Goal: Task Accomplishment & Management: Manage account settings

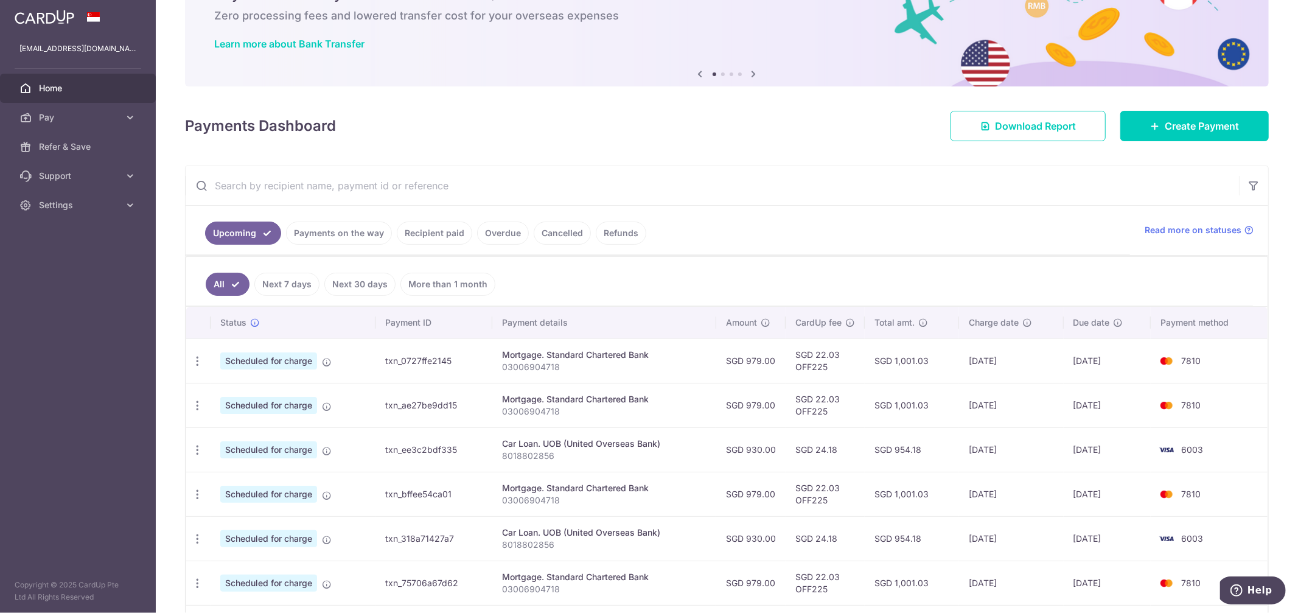
scroll to position [68, 0]
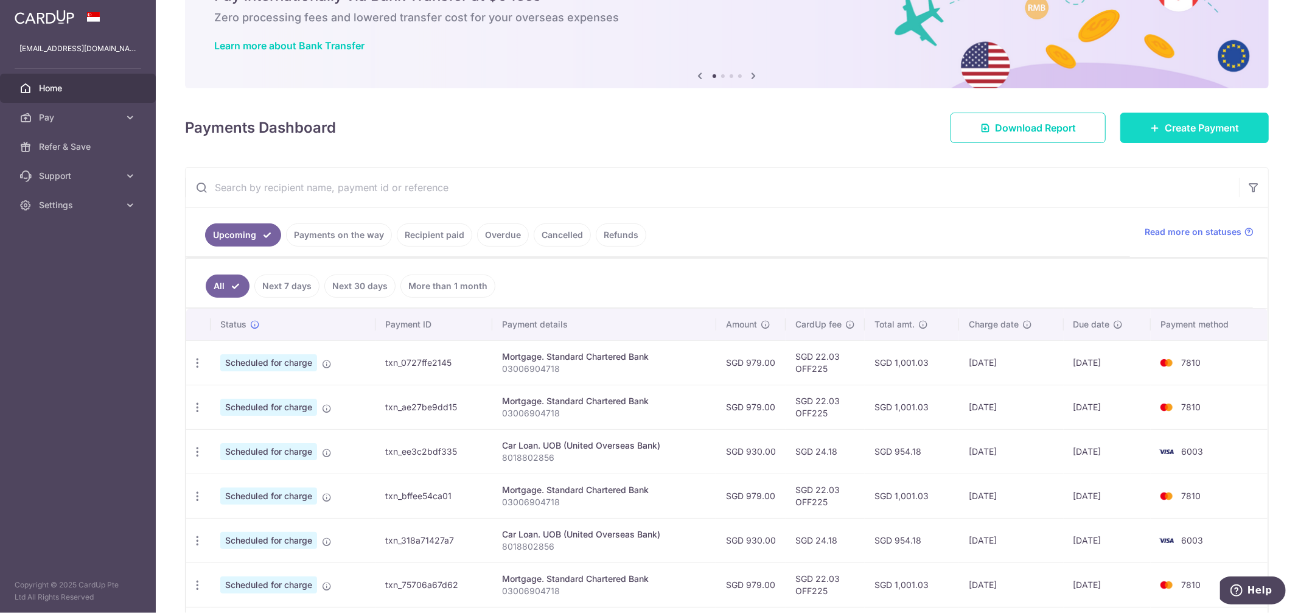
click at [1152, 129] on icon at bounding box center [1156, 128] width 10 height 10
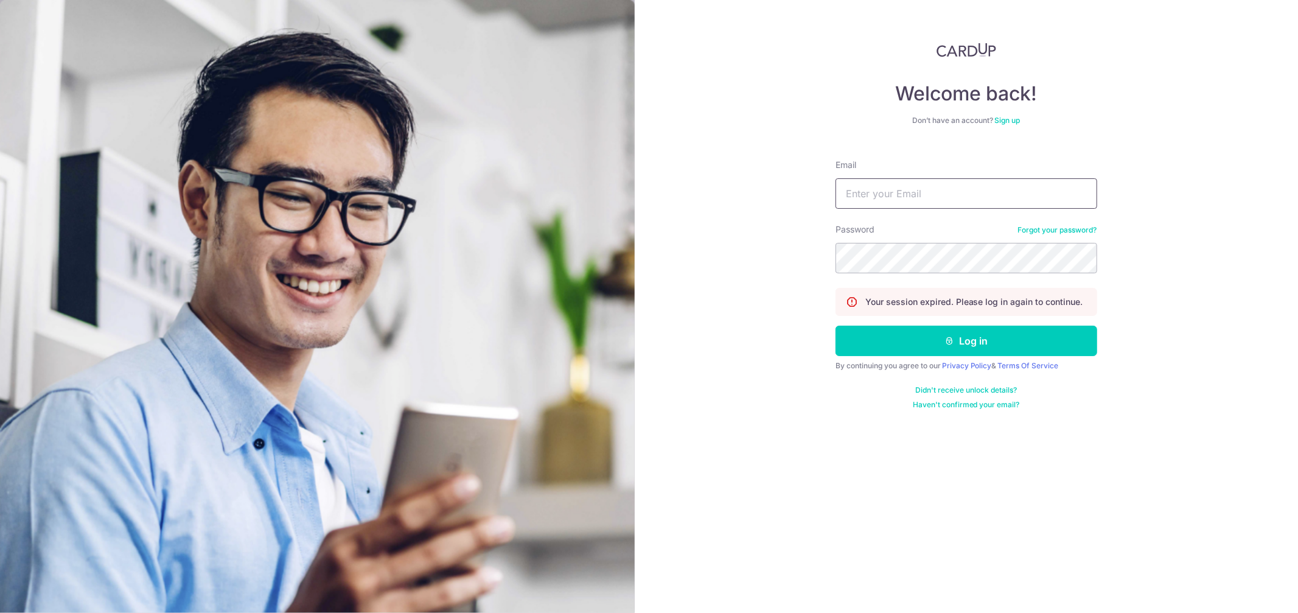
click at [891, 197] on input "Email" at bounding box center [967, 193] width 262 height 30
type input "benchenwg@gmail.com"
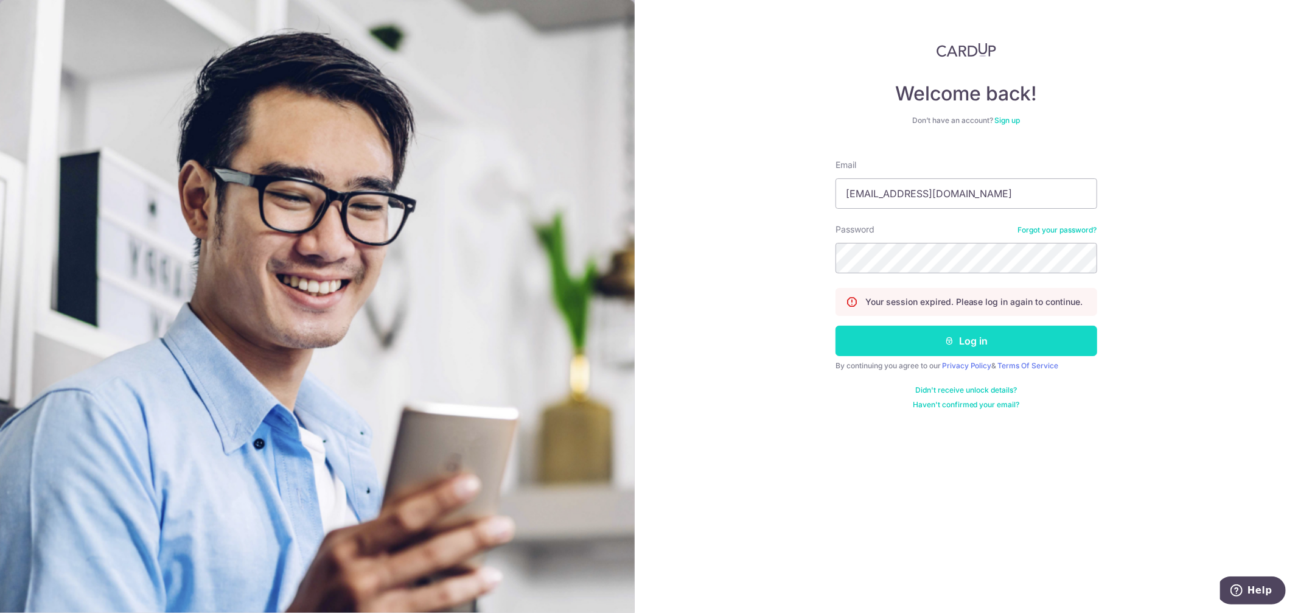
click at [941, 345] on button "Log in" at bounding box center [967, 341] width 262 height 30
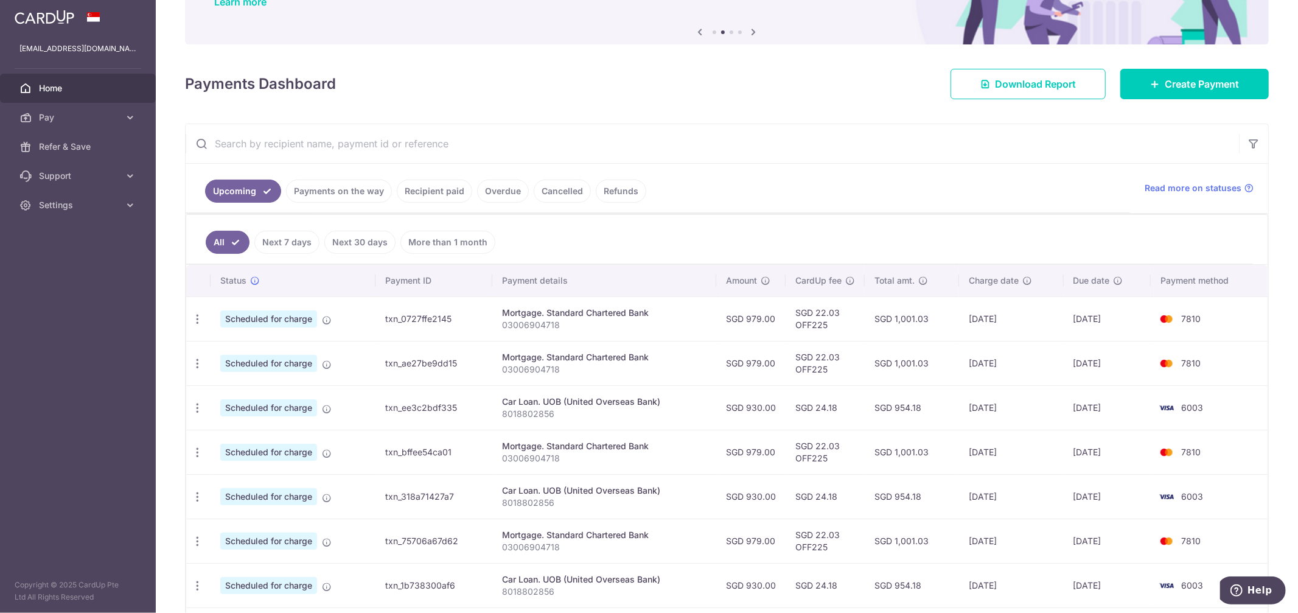
scroll to position [135, 0]
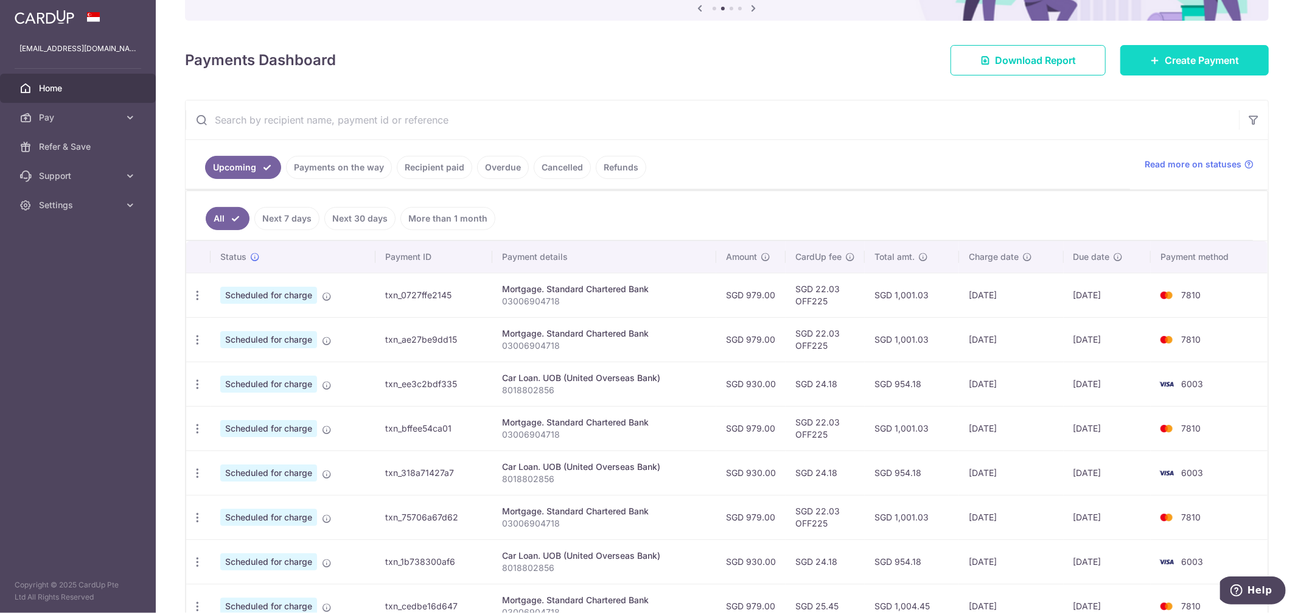
click at [1192, 45] on link "Create Payment" at bounding box center [1195, 60] width 149 height 30
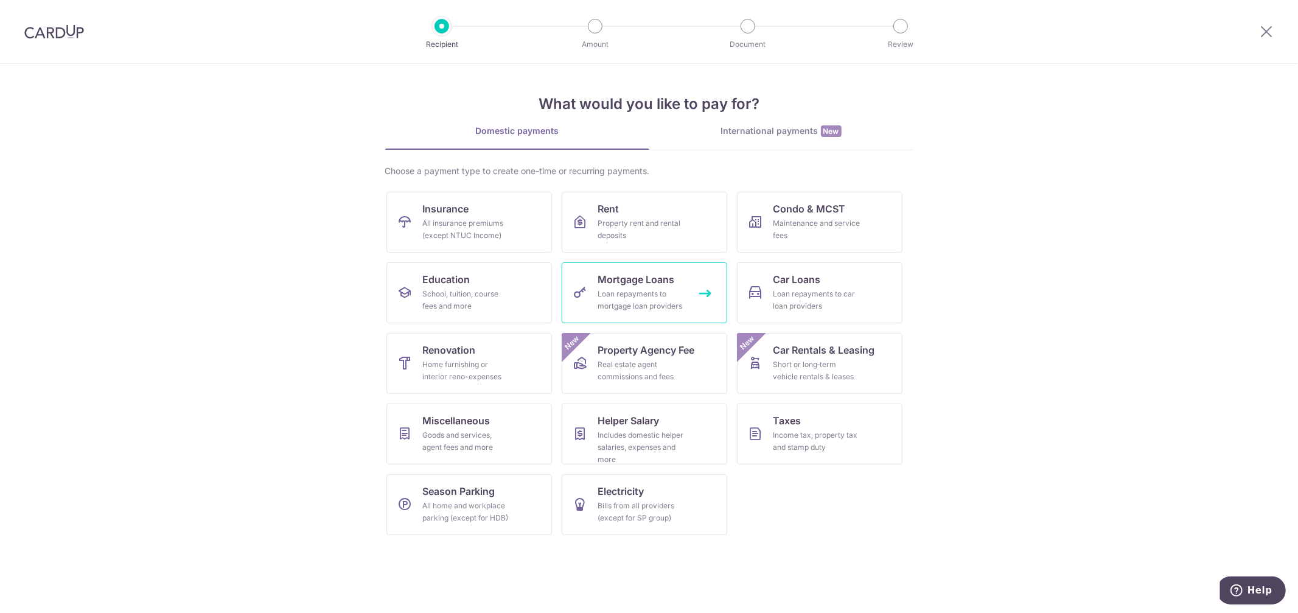
click at [659, 284] on span "Mortgage Loans" at bounding box center [636, 279] width 77 height 15
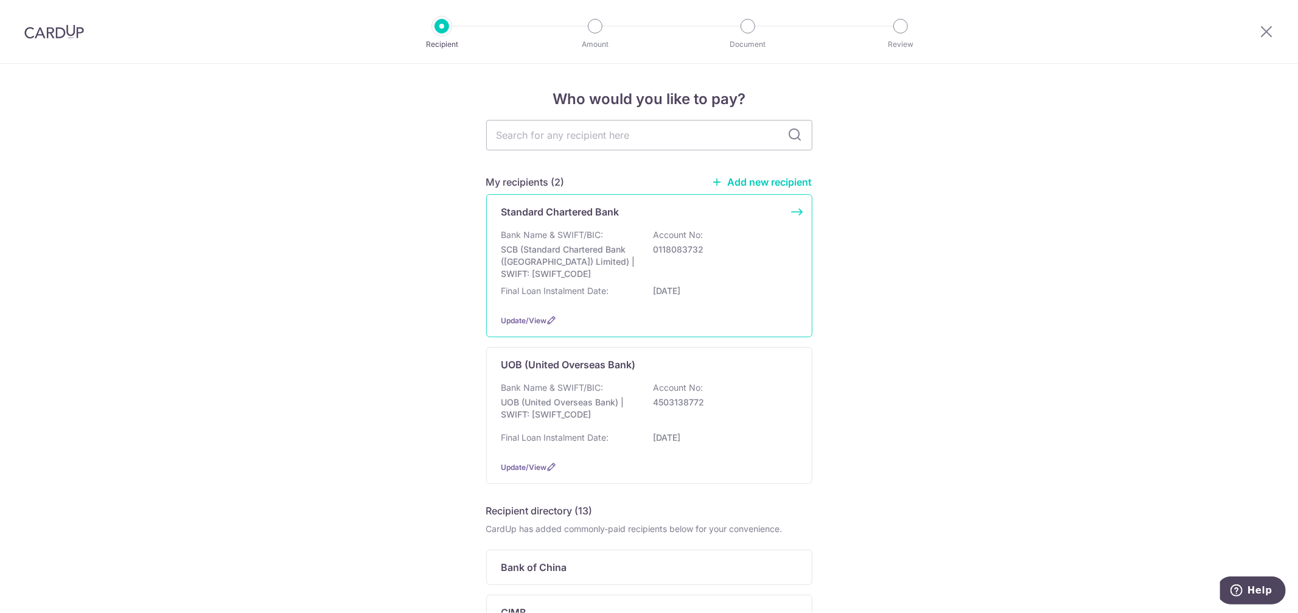
click at [668, 261] on div "Bank Name & SWIFT/BIC: SCB (Standard Chartered Bank (Singapore) Limited) | SWIF…" at bounding box center [650, 254] width 296 height 51
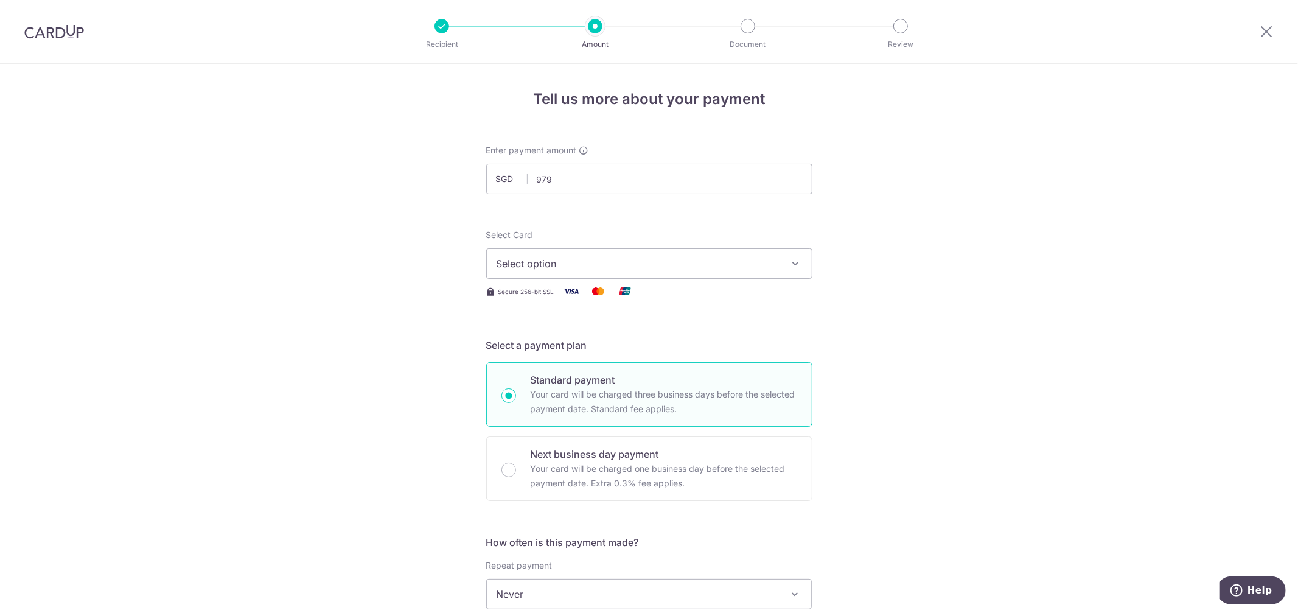
type input "979.00"
click at [608, 256] on span "Select option" at bounding box center [639, 263] width 284 height 15
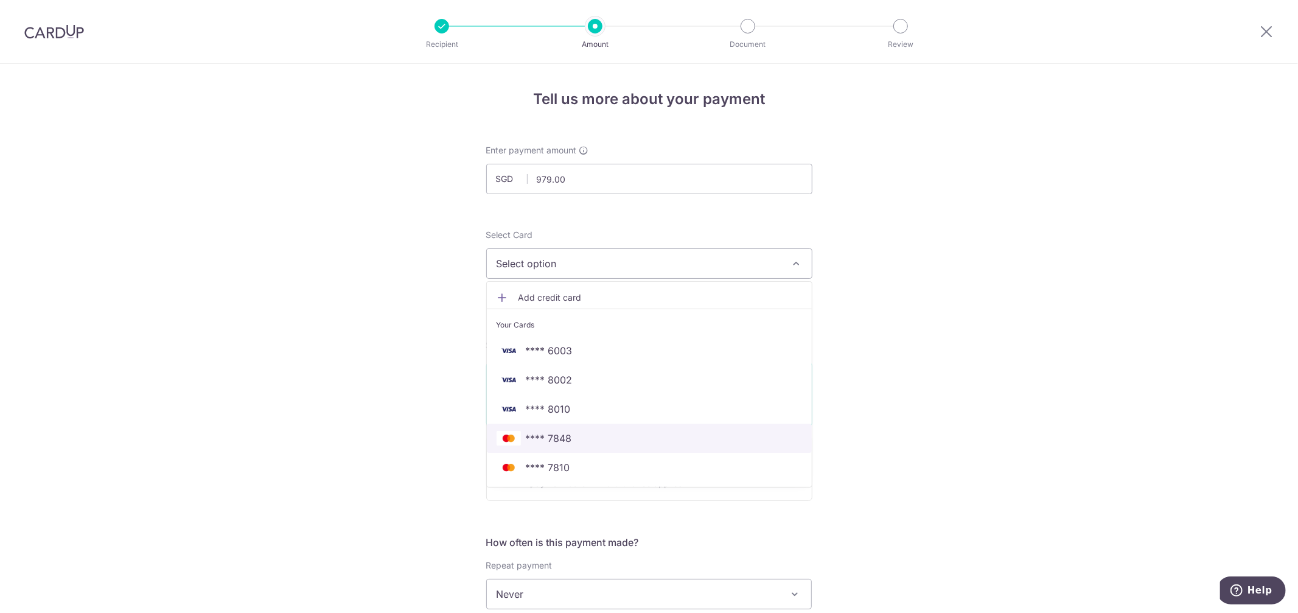
click at [558, 441] on span "**** 7848" at bounding box center [549, 438] width 46 height 15
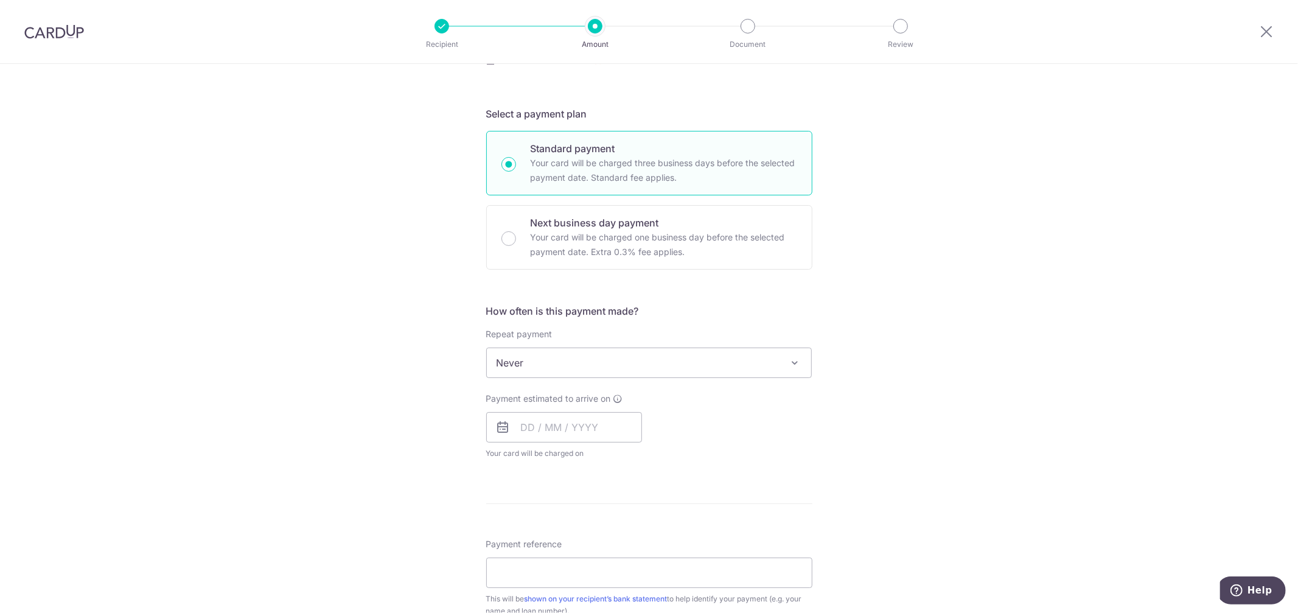
scroll to position [270, 0]
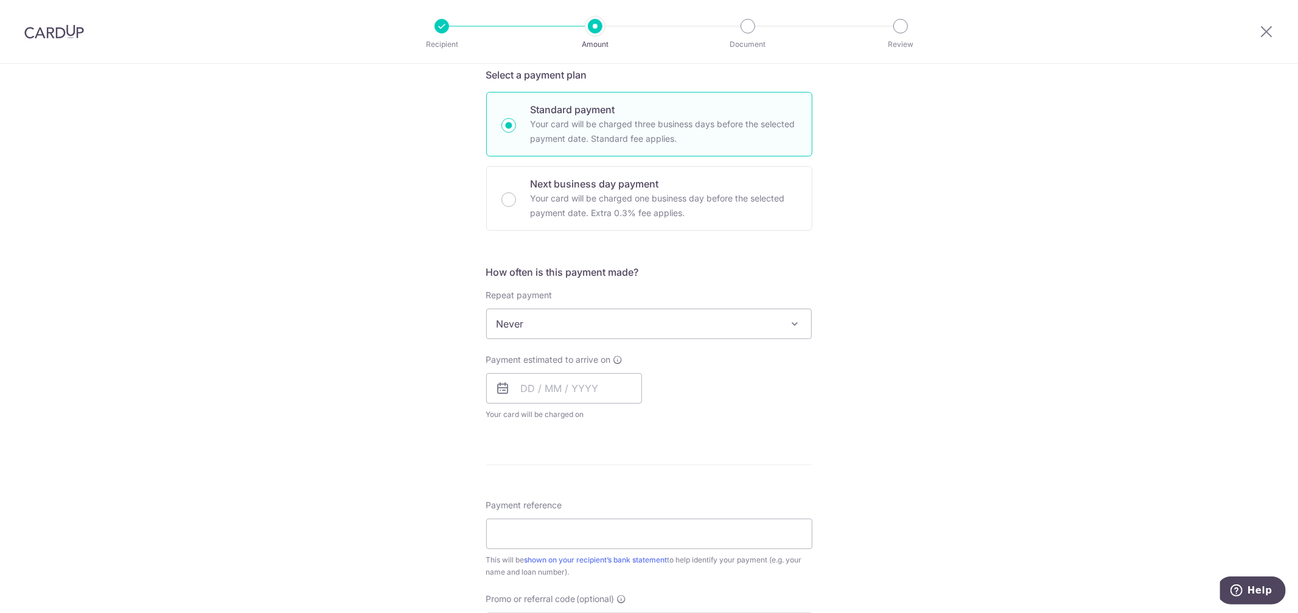
click at [578, 334] on span "Never" at bounding box center [649, 323] width 325 height 29
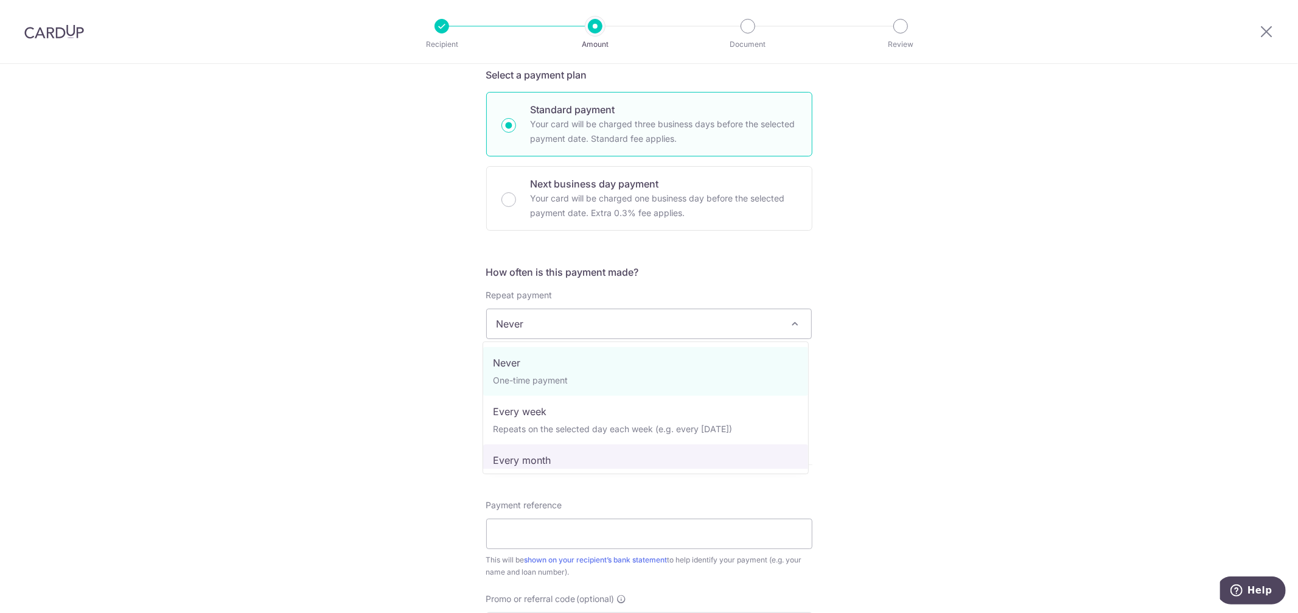
select select "3"
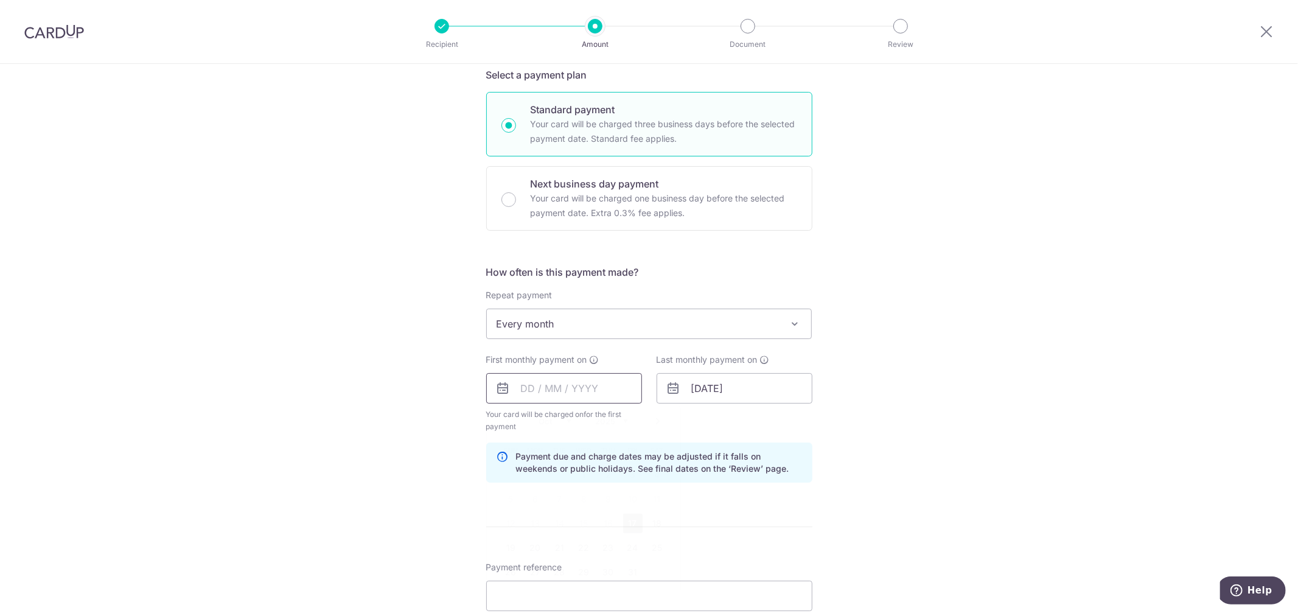
click at [548, 393] on input "text" at bounding box center [564, 388] width 156 height 30
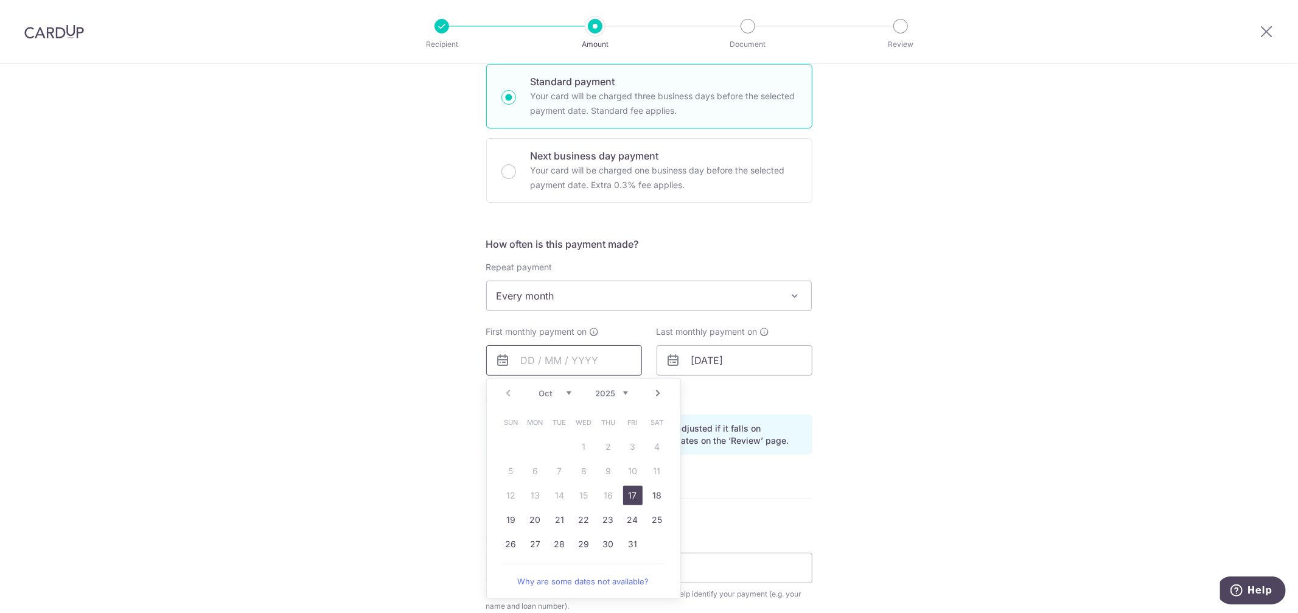
scroll to position [338, 0]
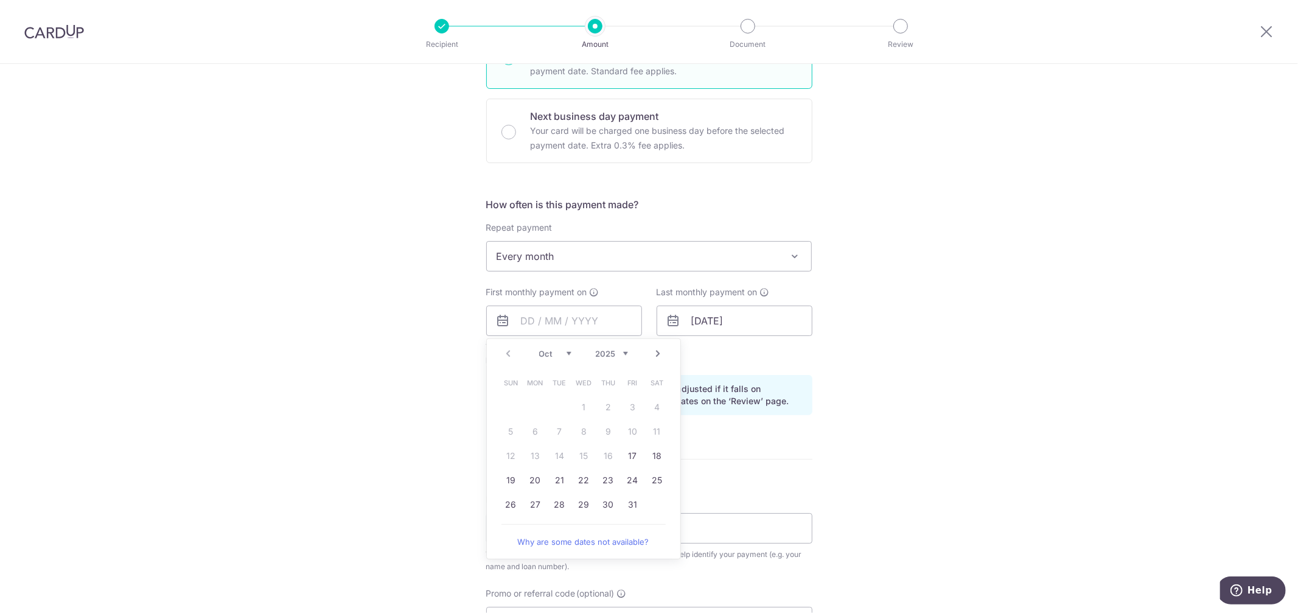
drag, startPoint x: 780, startPoint y: 458, endPoint x: 769, endPoint y: 458, distance: 10.3
click at [780, 458] on form "Enter payment amount SGD 979.00 979.00 Select Card **** 7848 Add credit card Yo…" at bounding box center [649, 319] width 326 height 1026
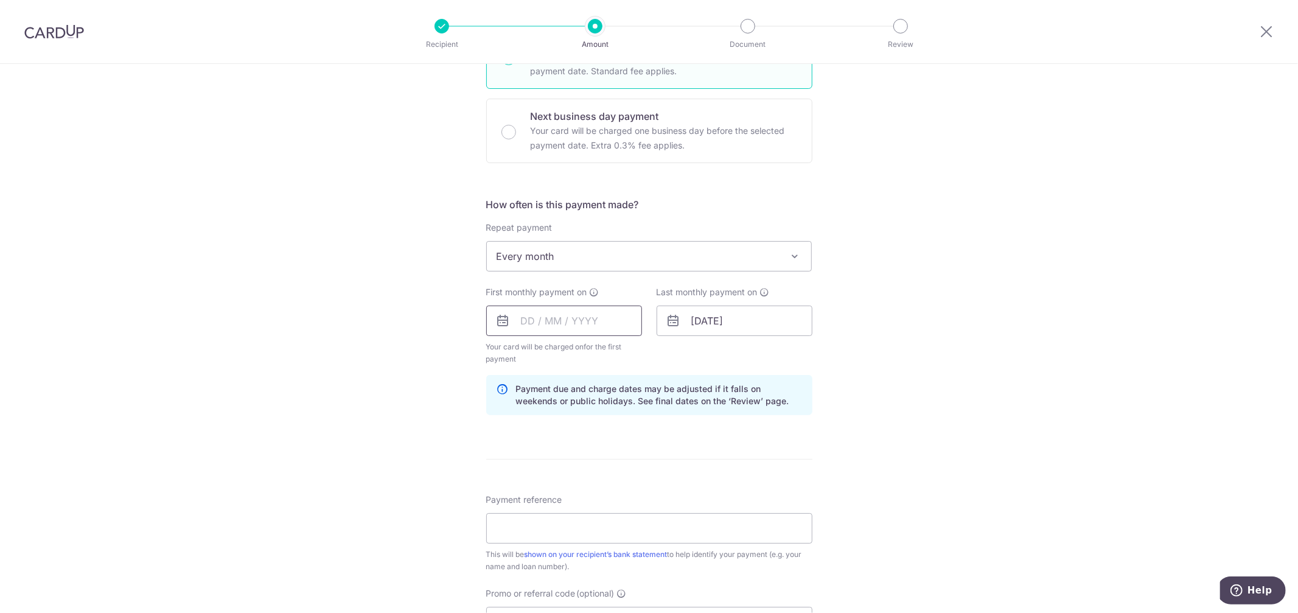
click at [592, 309] on input "text" at bounding box center [564, 321] width 156 height 30
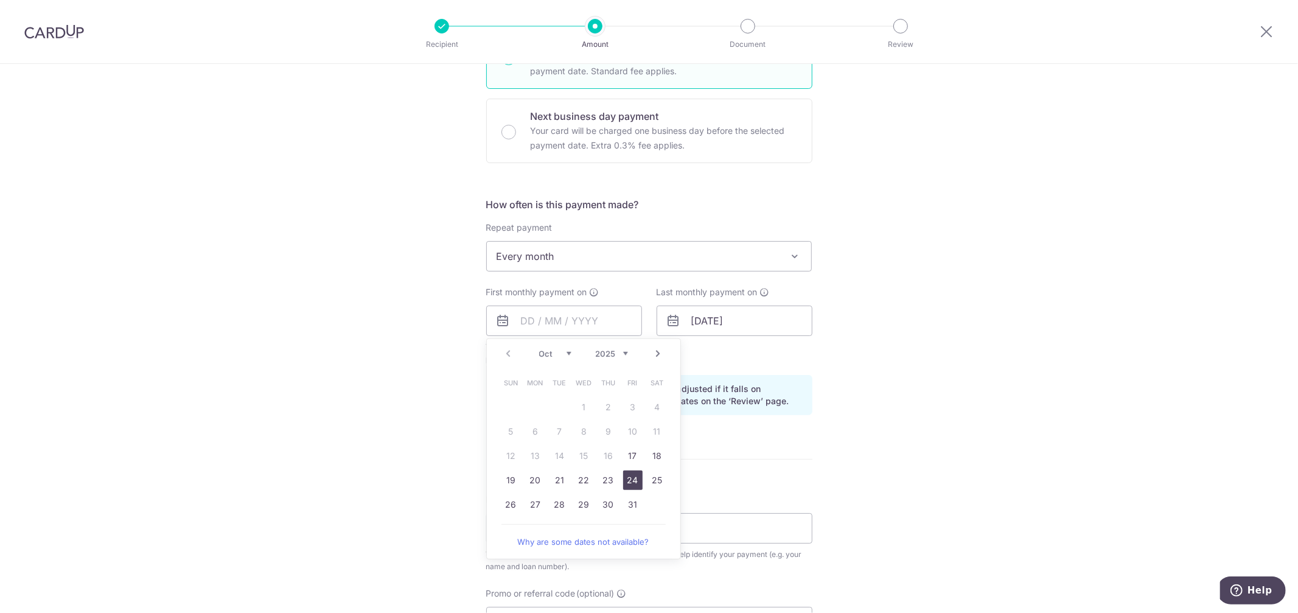
click at [634, 478] on link "24" at bounding box center [632, 480] width 19 height 19
type input "[DATE]"
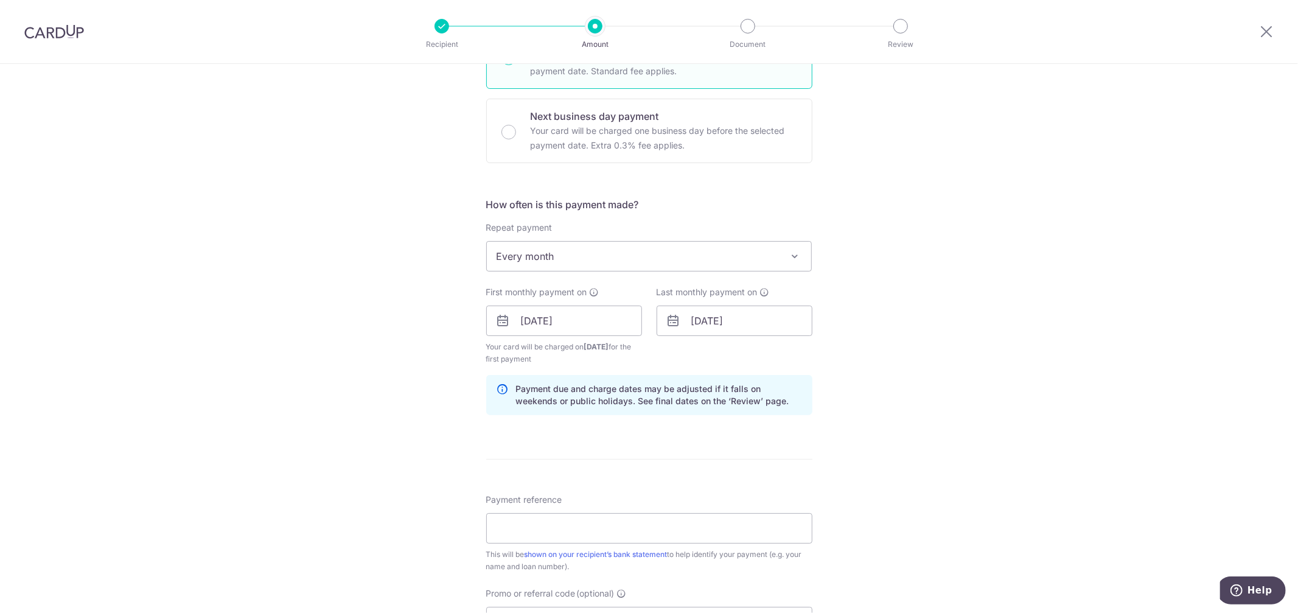
click at [824, 455] on div "Tell us more about your payment Enter payment amount SGD 979.00 979.00 Select C…" at bounding box center [649, 307] width 1298 height 1163
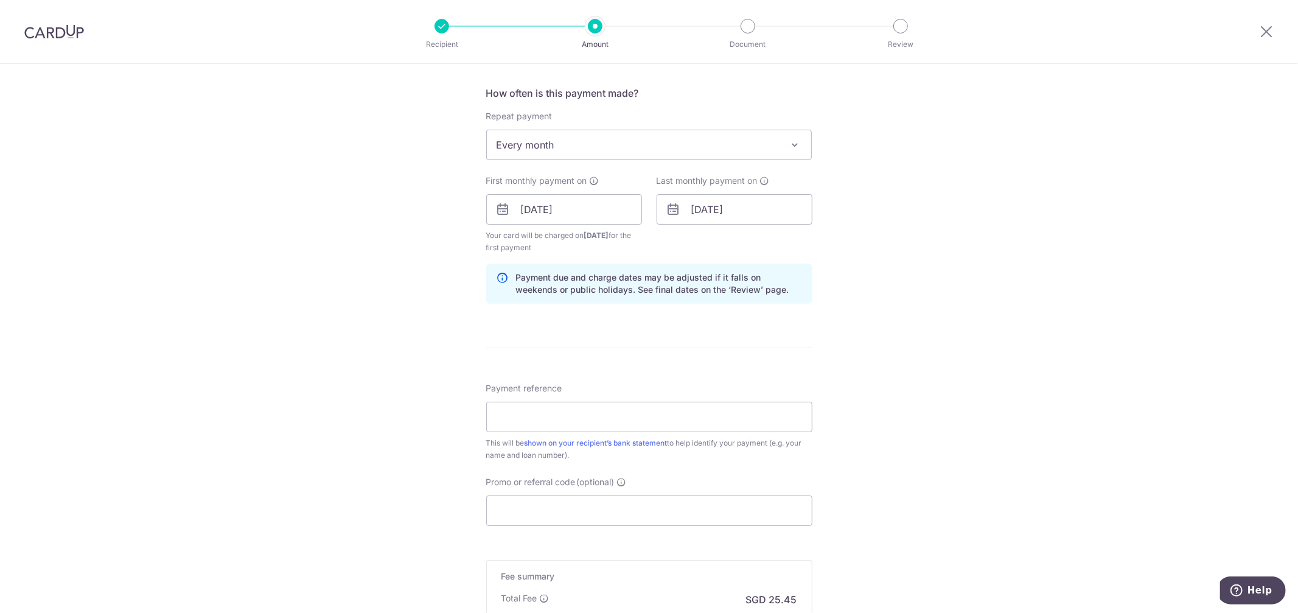
scroll to position [473, 0]
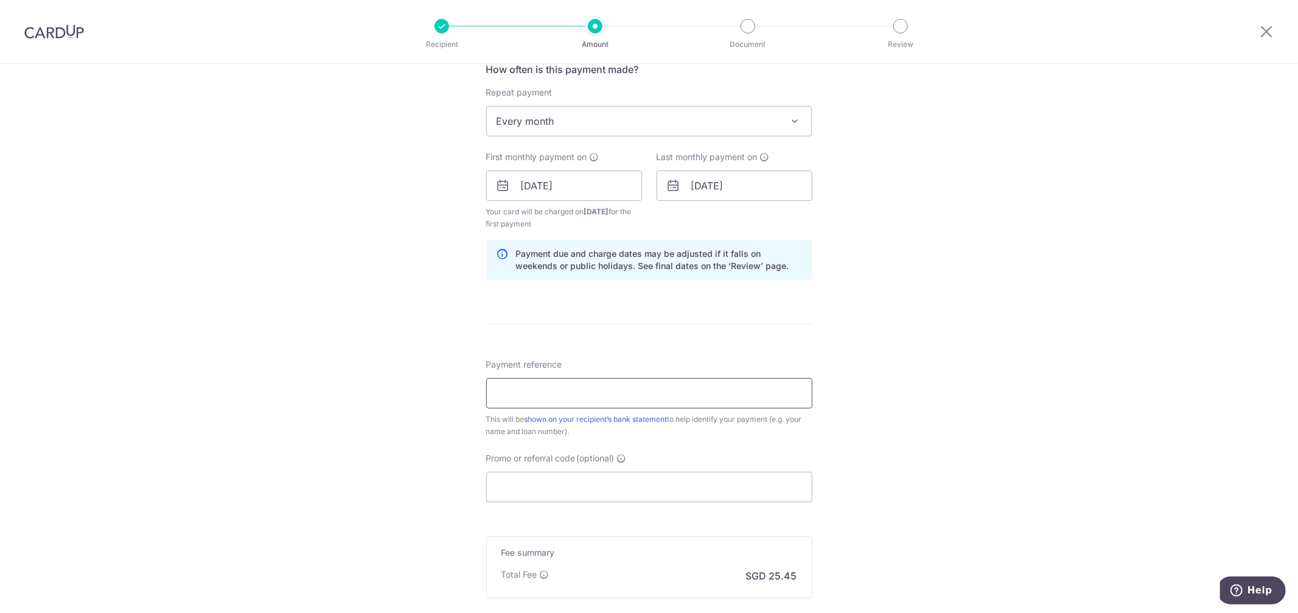
click at [553, 393] on input "Payment reference" at bounding box center [649, 393] width 326 height 30
type input "03006904718"
click at [577, 492] on input "Promo or referral code (optional)" at bounding box center [649, 487] width 326 height 30
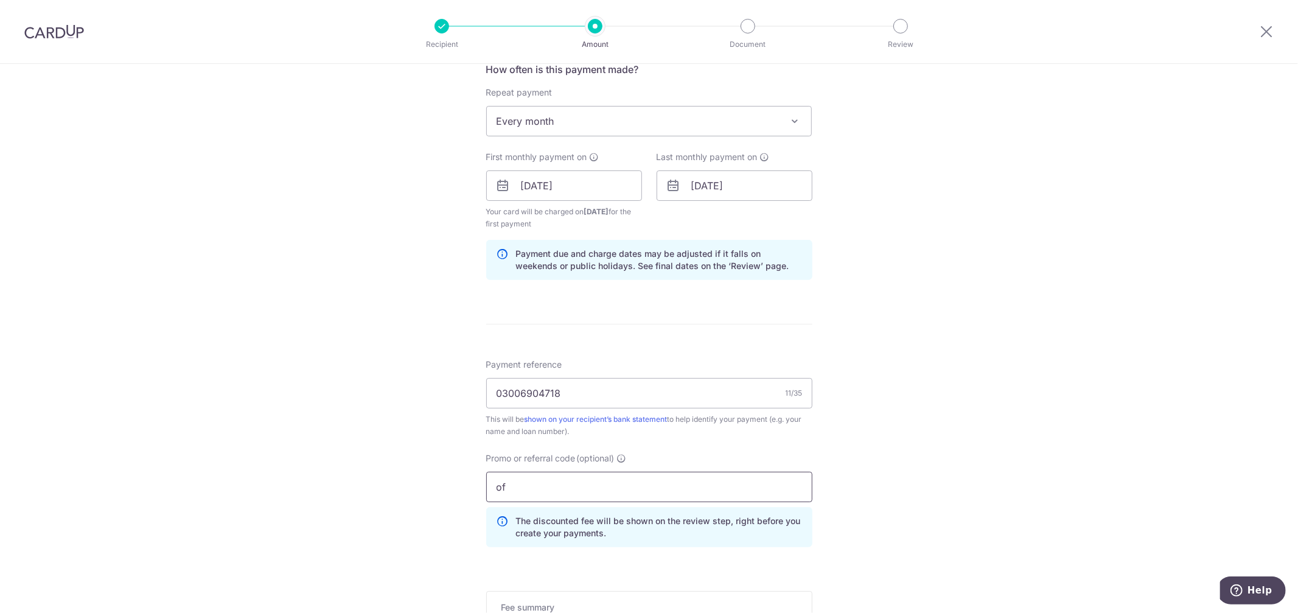
type input "o"
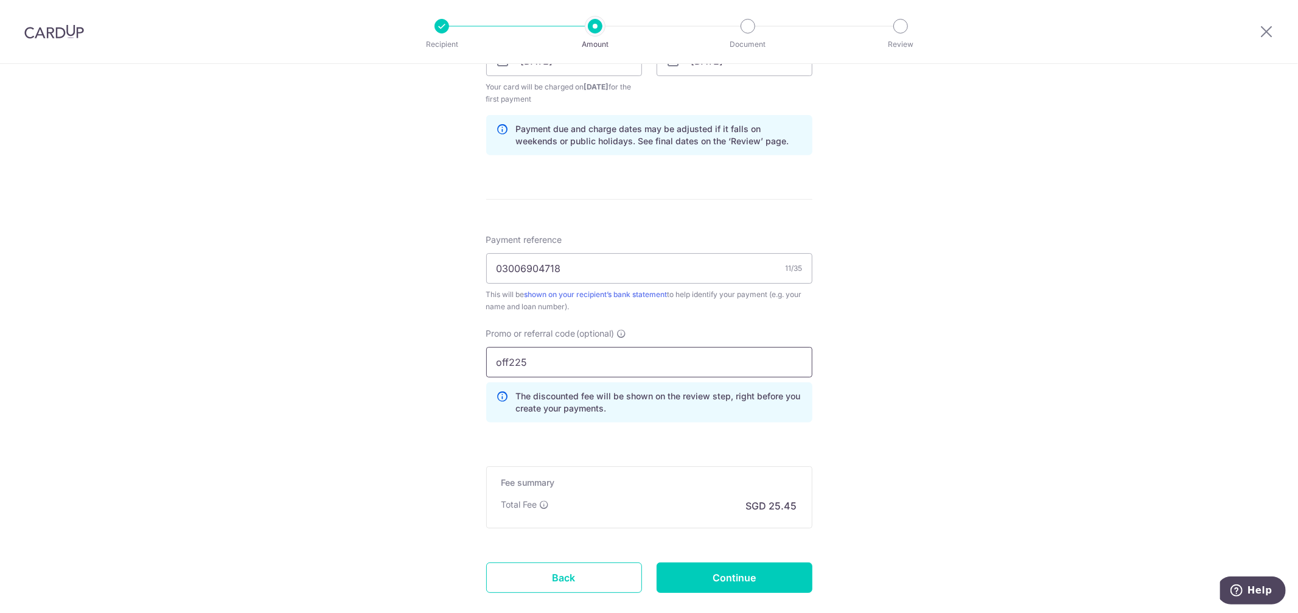
scroll to position [609, 0]
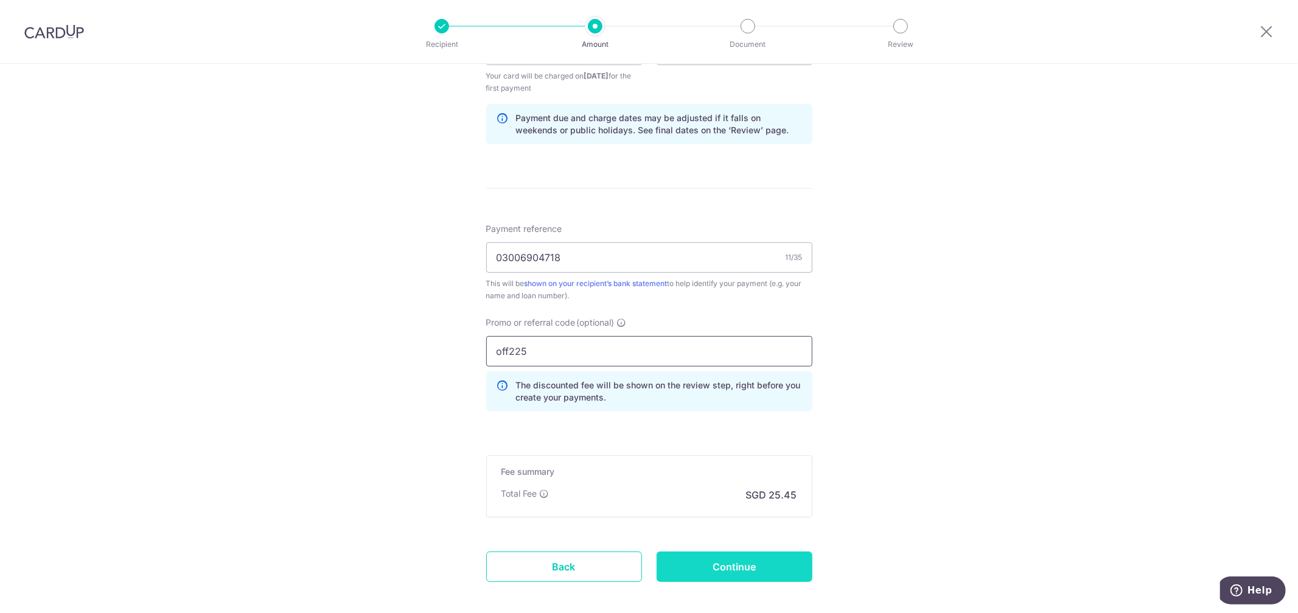
type input "off225"
click at [769, 573] on input "Continue" at bounding box center [735, 567] width 156 height 30
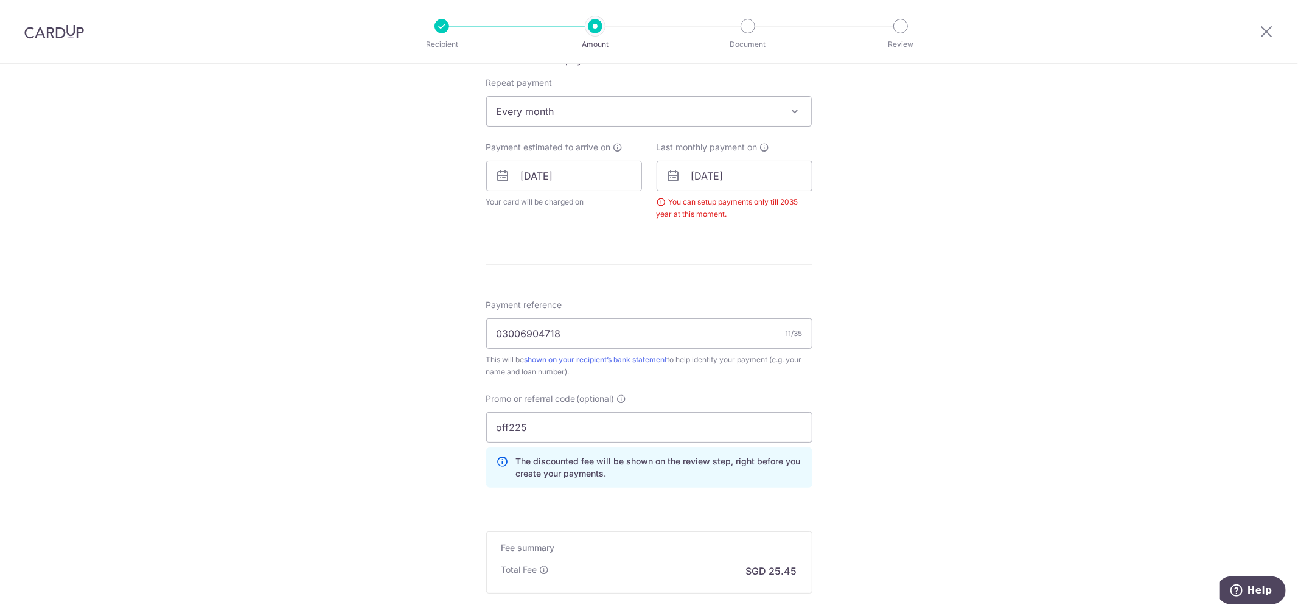
scroll to position [479, 0]
drag, startPoint x: 748, startPoint y: 181, endPoint x: 728, endPoint y: 187, distance: 20.4
click at [728, 187] on input "[DATE]" at bounding box center [735, 179] width 156 height 30
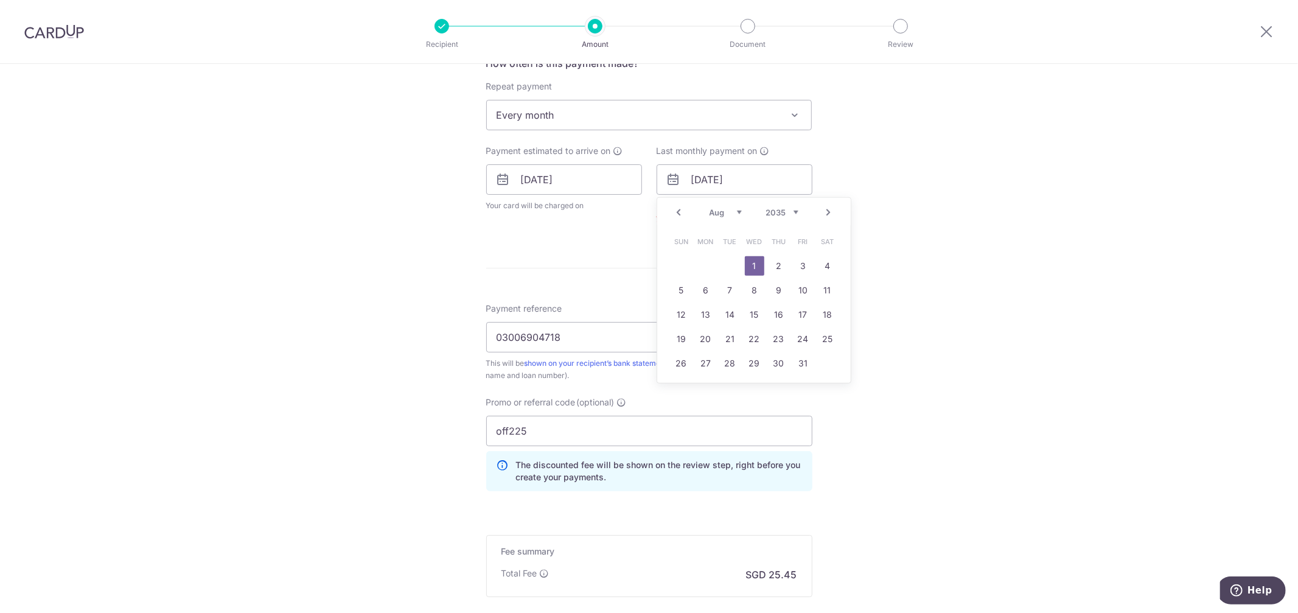
click at [925, 380] on div "Tell us more about your payment Enter payment amount SGD 979.00 979.00 Select C…" at bounding box center [649, 169] width 1298 height 1168
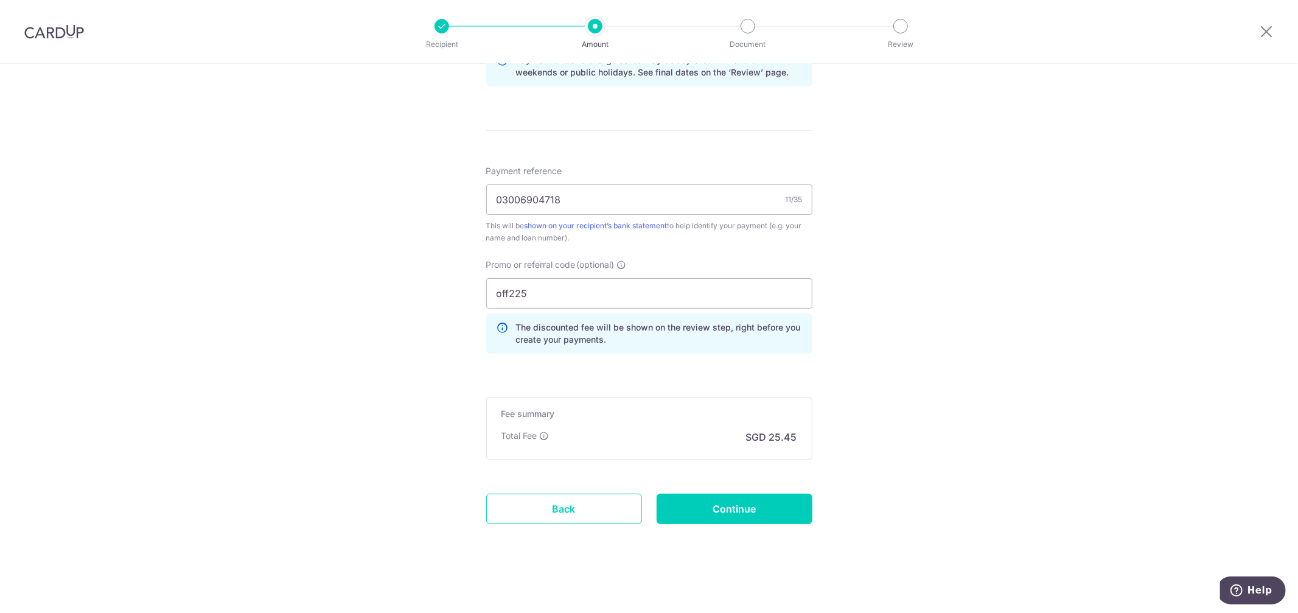
scroll to position [668, 0]
click at [743, 500] on input "Continue" at bounding box center [735, 507] width 156 height 30
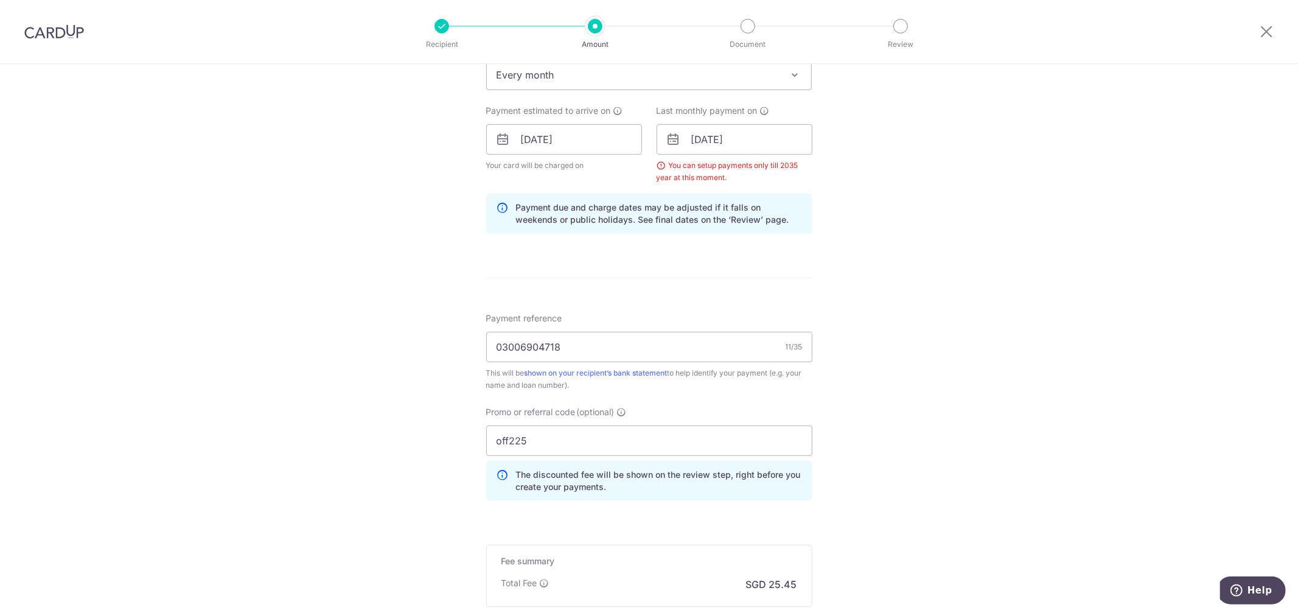
scroll to position [466, 0]
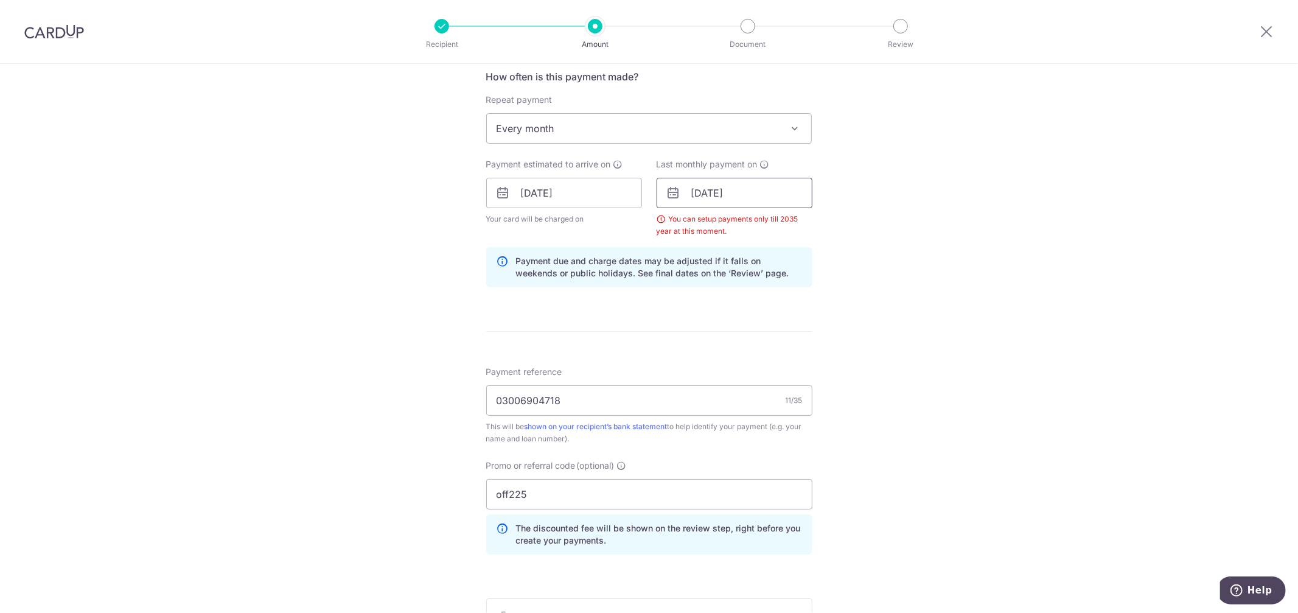
click at [739, 195] on input "[DATE]" at bounding box center [735, 193] width 156 height 30
click at [734, 195] on input "[DATE]" at bounding box center [735, 193] width 156 height 30
click at [731, 195] on input "[DATE]" at bounding box center [735, 193] width 156 height 30
drag, startPoint x: 746, startPoint y: 197, endPoint x: 729, endPoint y: 200, distance: 17.2
click at [729, 200] on input "[DATE]" at bounding box center [735, 193] width 156 height 30
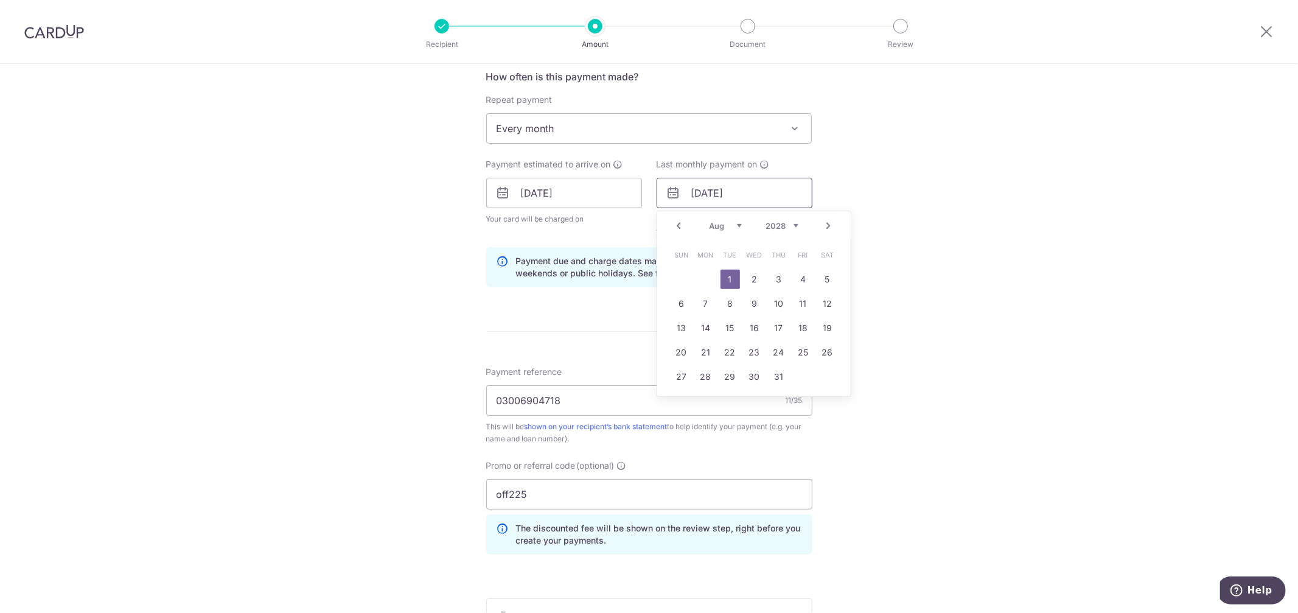
type input "[DATE]"
click at [924, 319] on div "Tell us more about your payment Enter payment amount SGD 979.00 979.00 Select C…" at bounding box center [649, 207] width 1298 height 1218
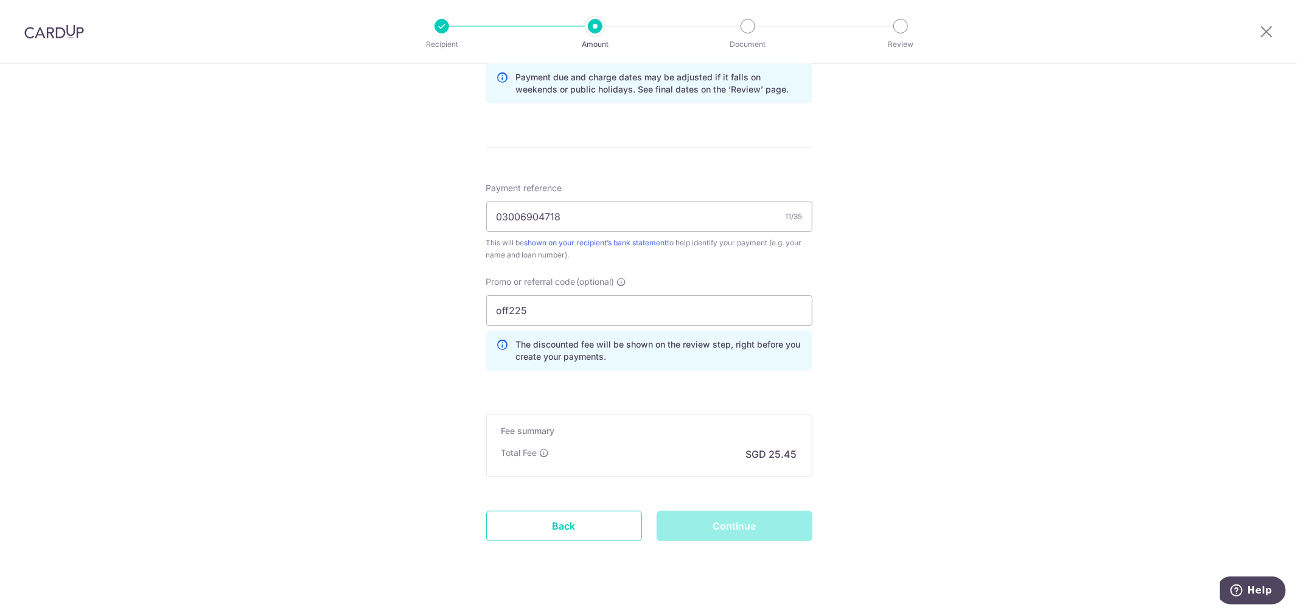
scroll to position [668, 0]
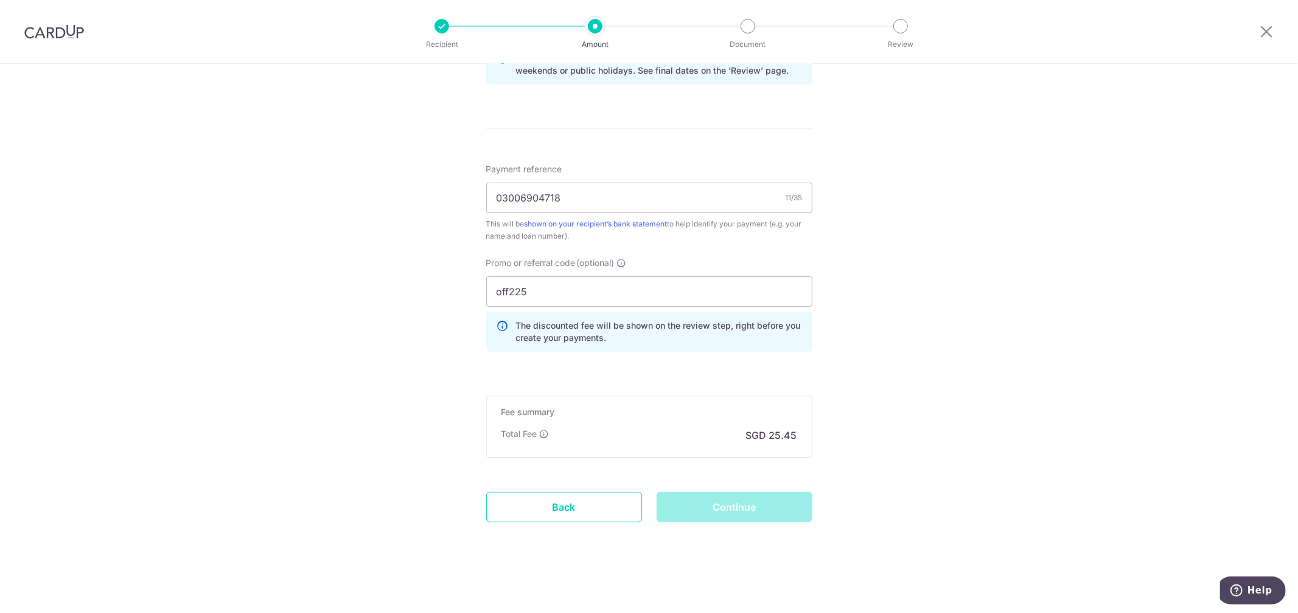
click at [751, 511] on div "Continue" at bounding box center [735, 507] width 170 height 30
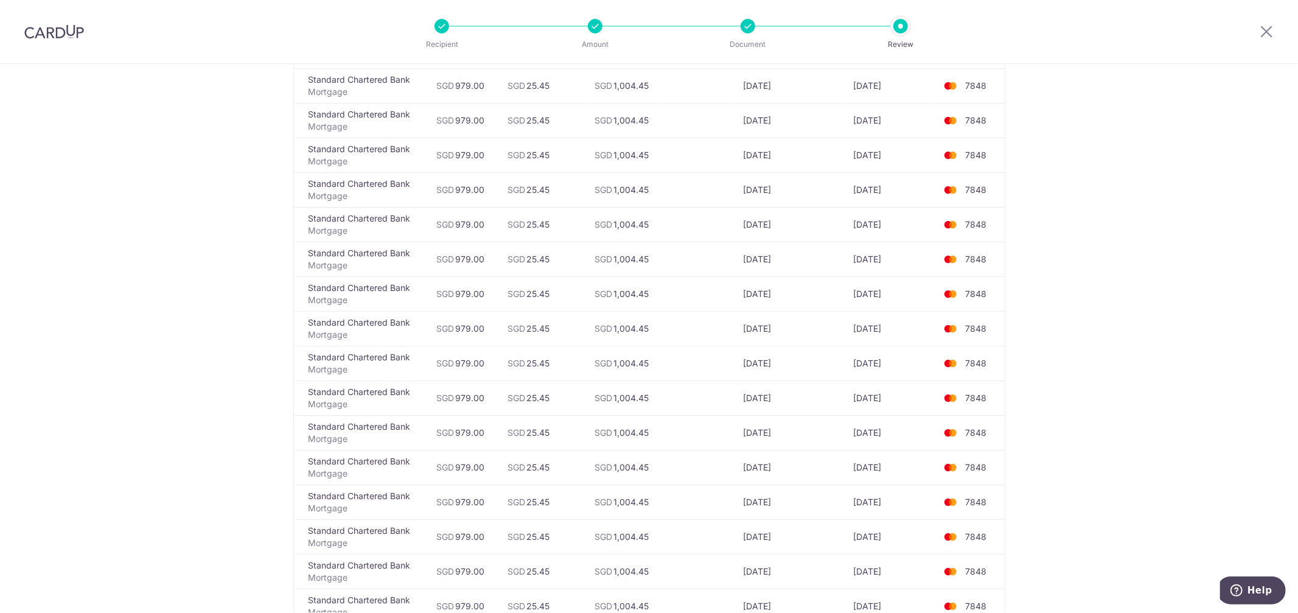
scroll to position [2570, 0]
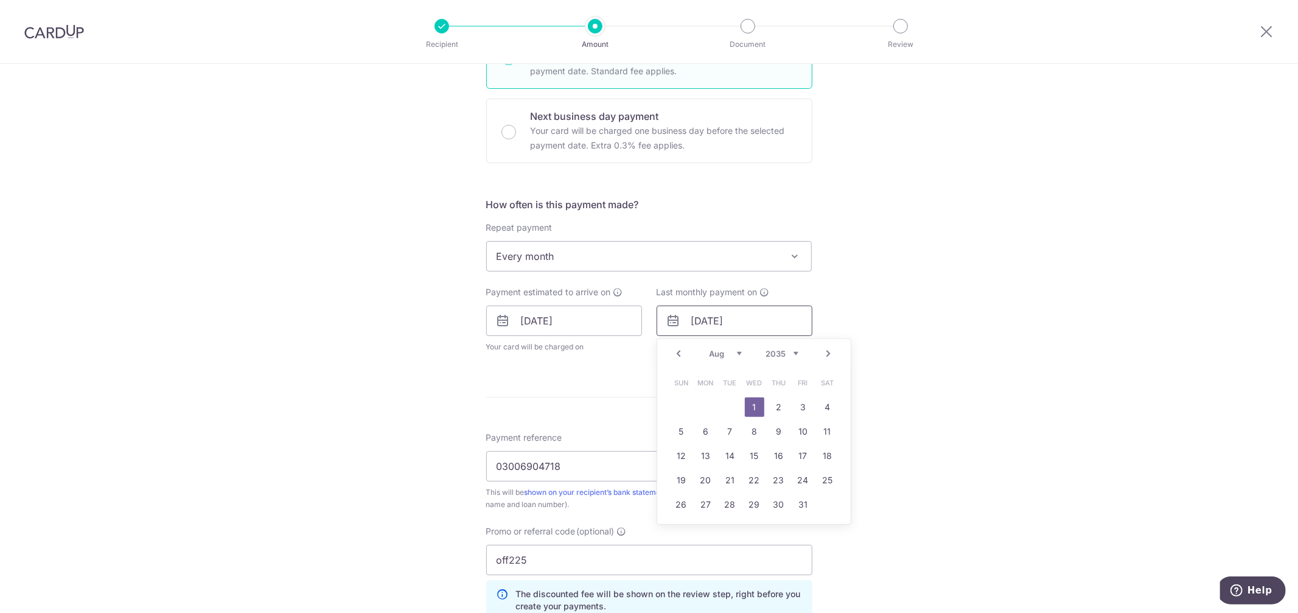
drag, startPoint x: 744, startPoint y: 324, endPoint x: 729, endPoint y: 324, distance: 14.6
click at [729, 324] on input "[DATE]" at bounding box center [735, 321] width 156 height 30
type input "[DATE]"
click at [410, 354] on div "Tell us more about your payment Enter payment amount SGD 979.00 979.00 Select C…" at bounding box center [649, 304] width 1298 height 1156
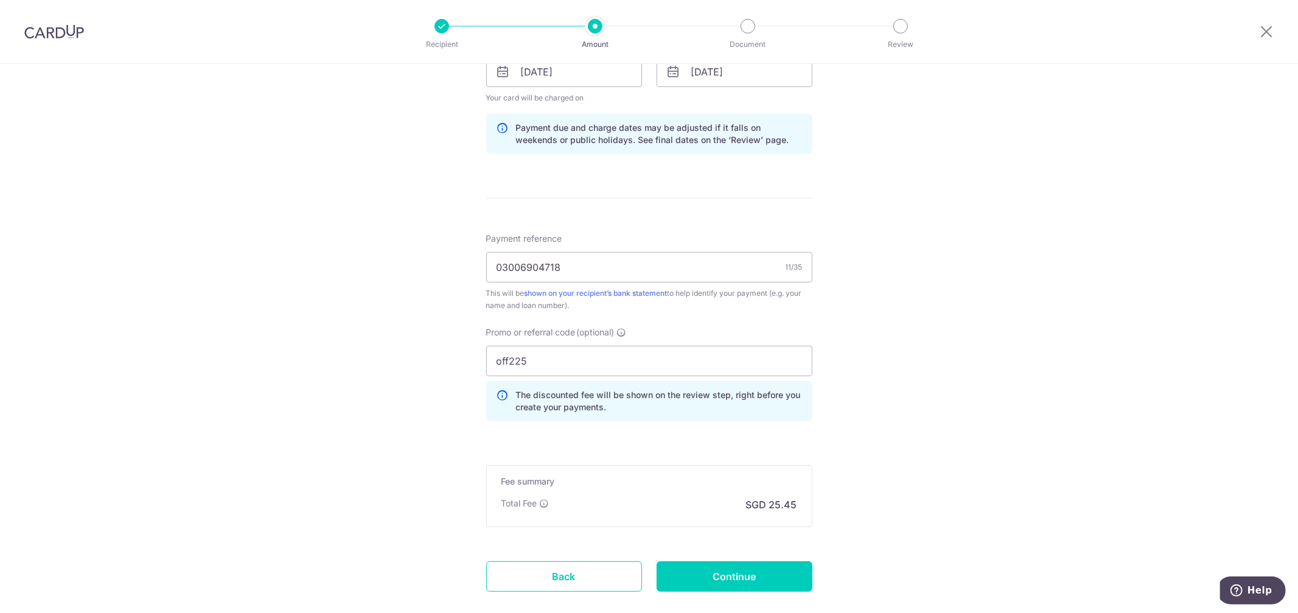
scroll to position [609, 0]
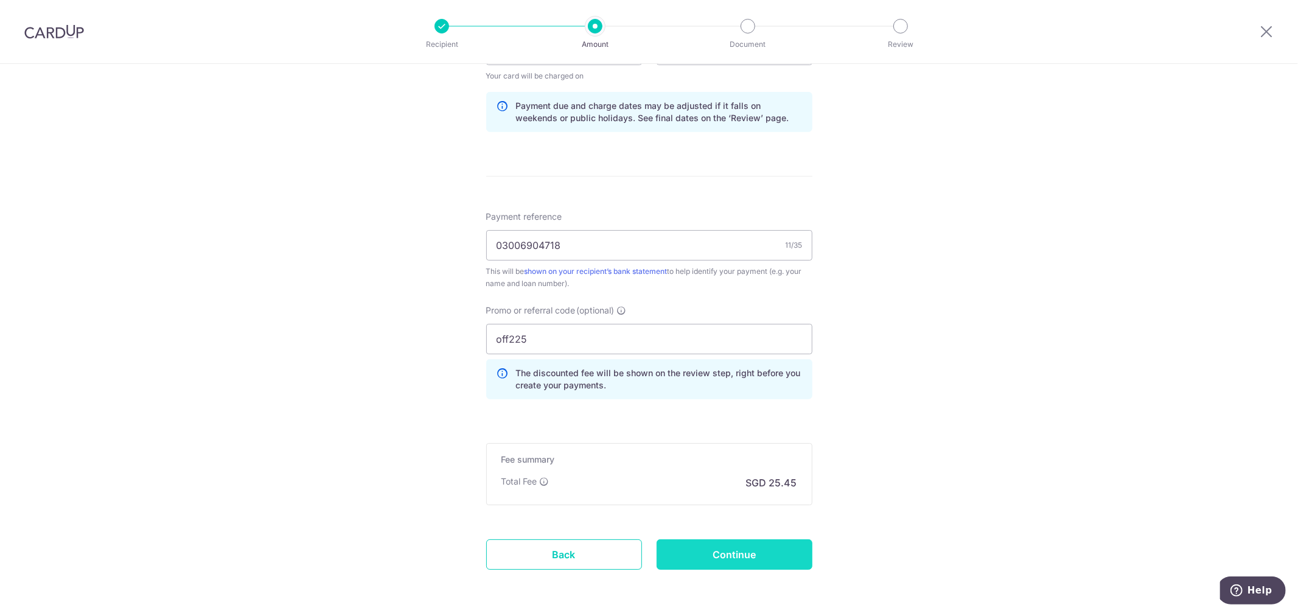
click at [762, 556] on input "Continue" at bounding box center [735, 554] width 156 height 30
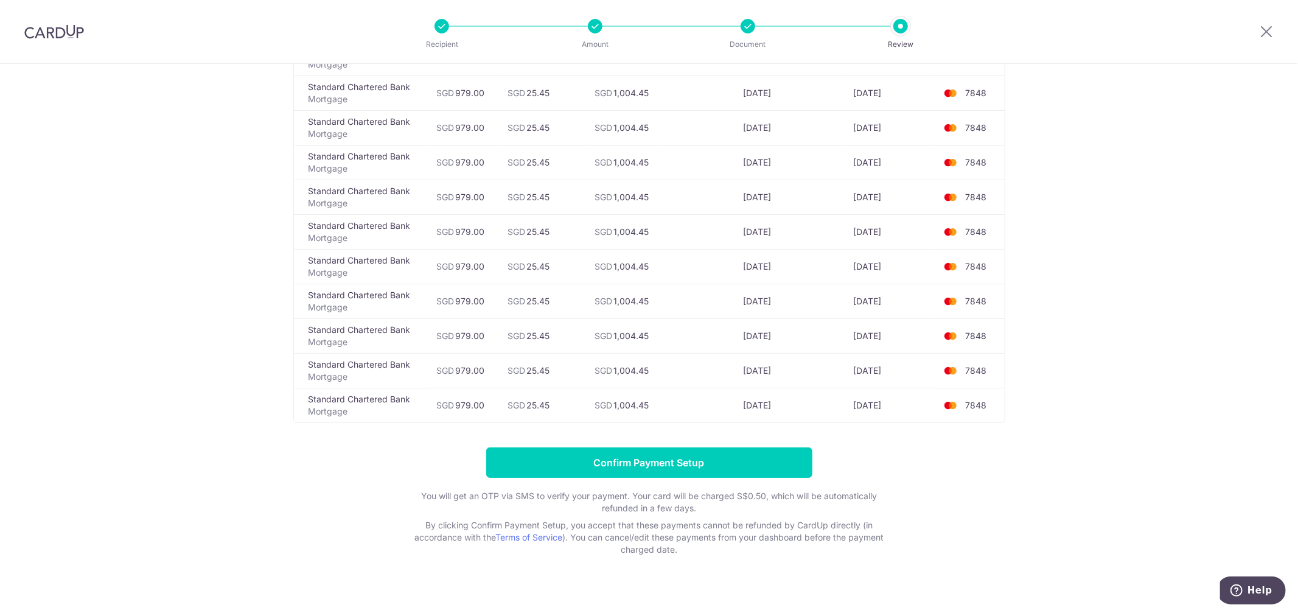
scroll to position [947, 0]
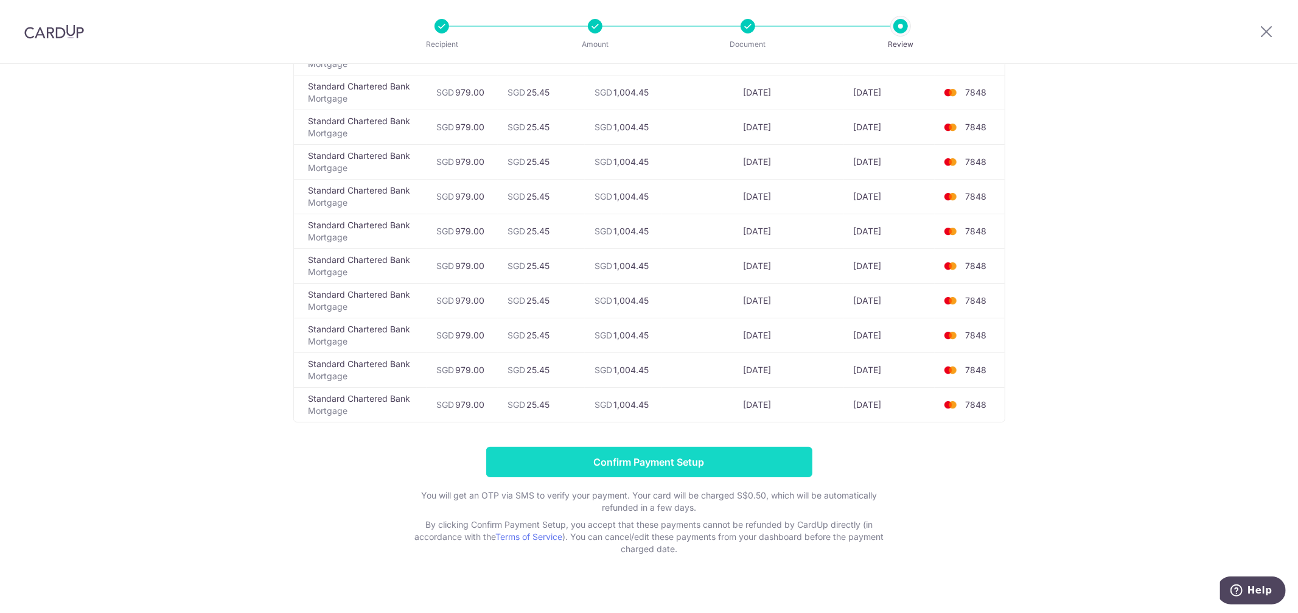
click at [655, 463] on input "Confirm Payment Setup" at bounding box center [649, 462] width 326 height 30
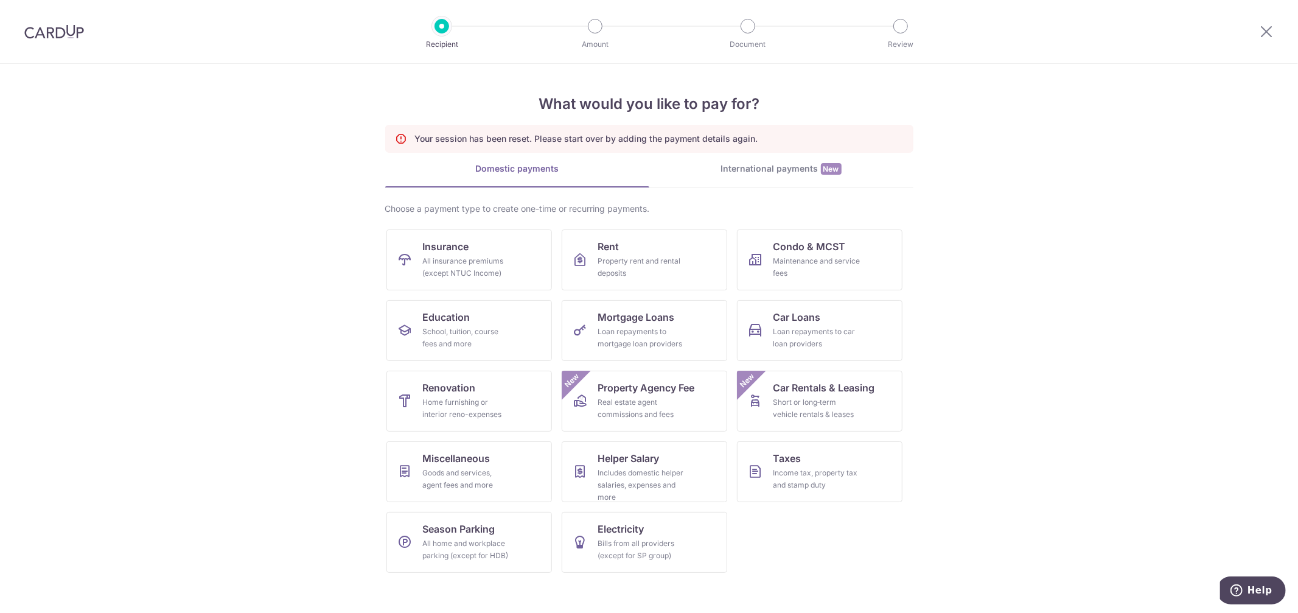
click at [40, 20] on div at bounding box center [54, 31] width 108 height 63
click at [47, 34] on img at bounding box center [54, 31] width 60 height 15
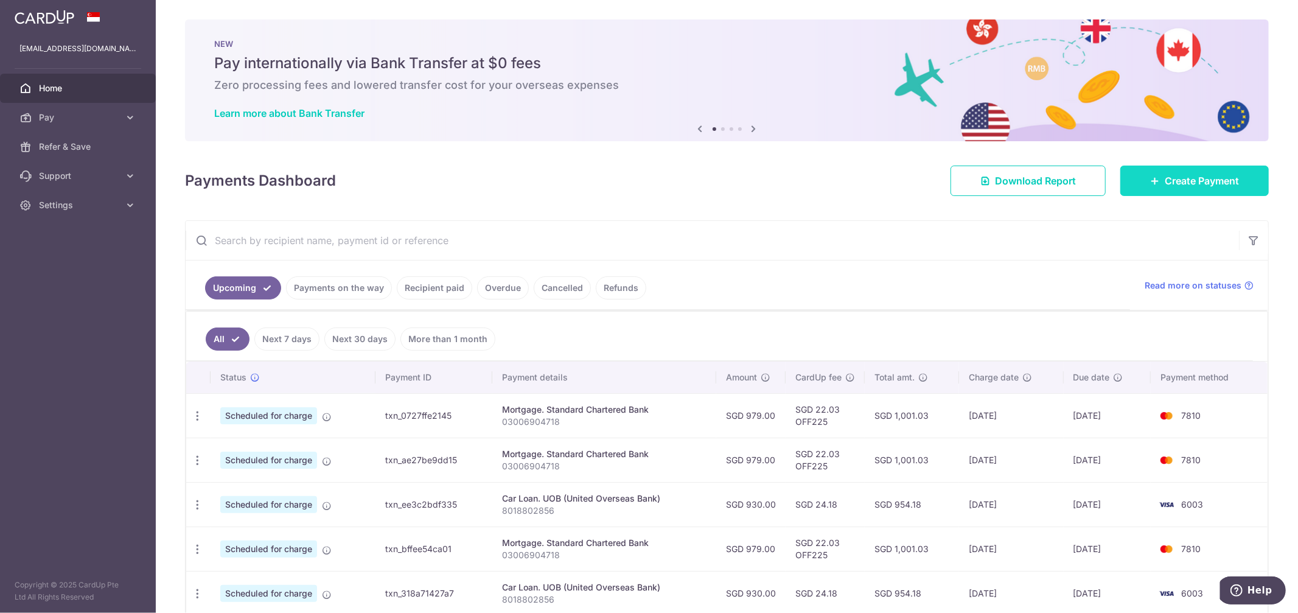
click at [1168, 171] on link "Create Payment" at bounding box center [1195, 181] width 149 height 30
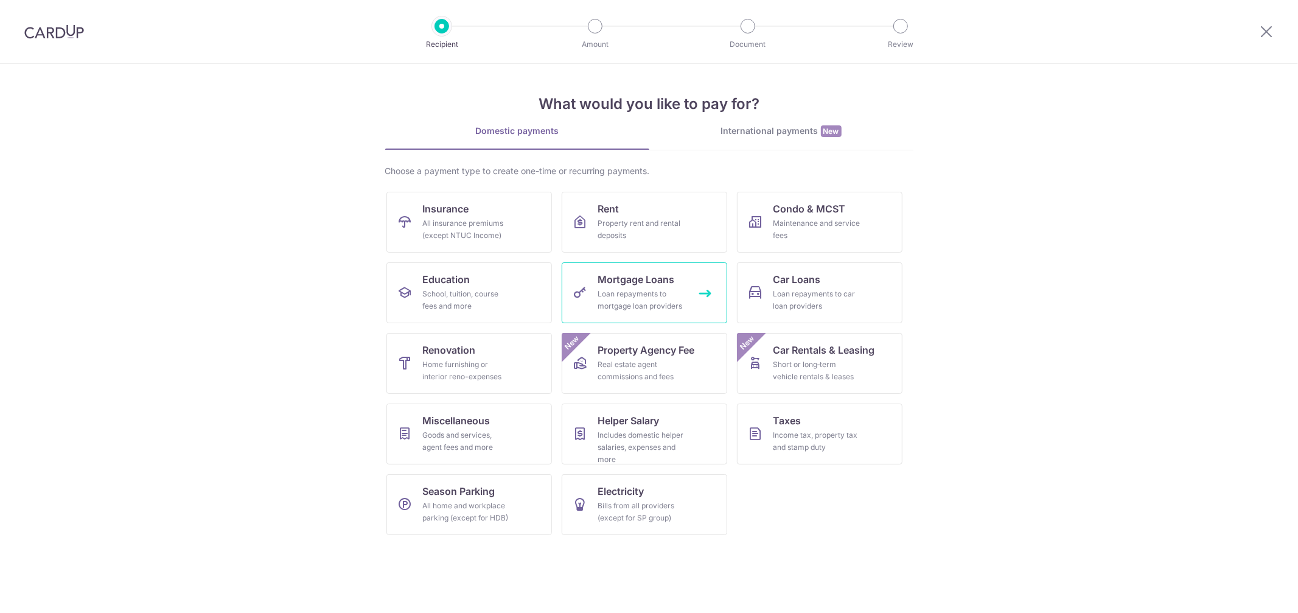
click at [633, 282] on span "Mortgage Loans" at bounding box center [636, 279] width 77 height 15
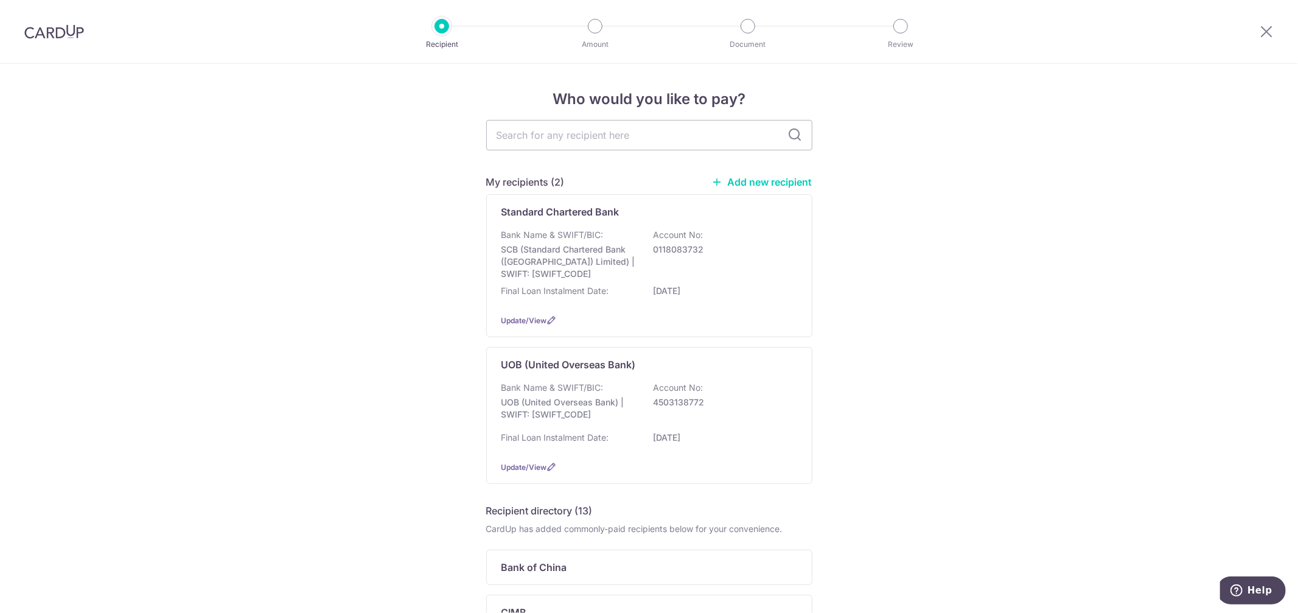
click at [603, 266] on p "SCB (Standard Chartered Bank (Singapore) Limited) | SWIFT: SCBLSG22XXX" at bounding box center [570, 262] width 136 height 37
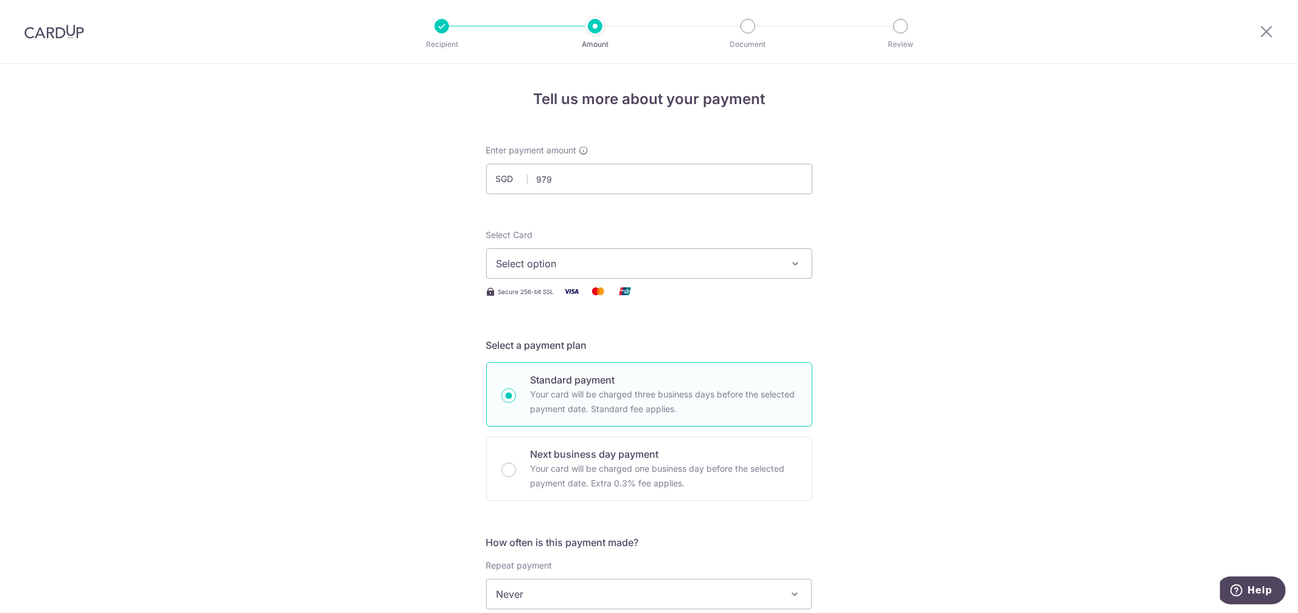
type input "979.00"
click at [514, 261] on span "Select option" at bounding box center [639, 263] width 284 height 15
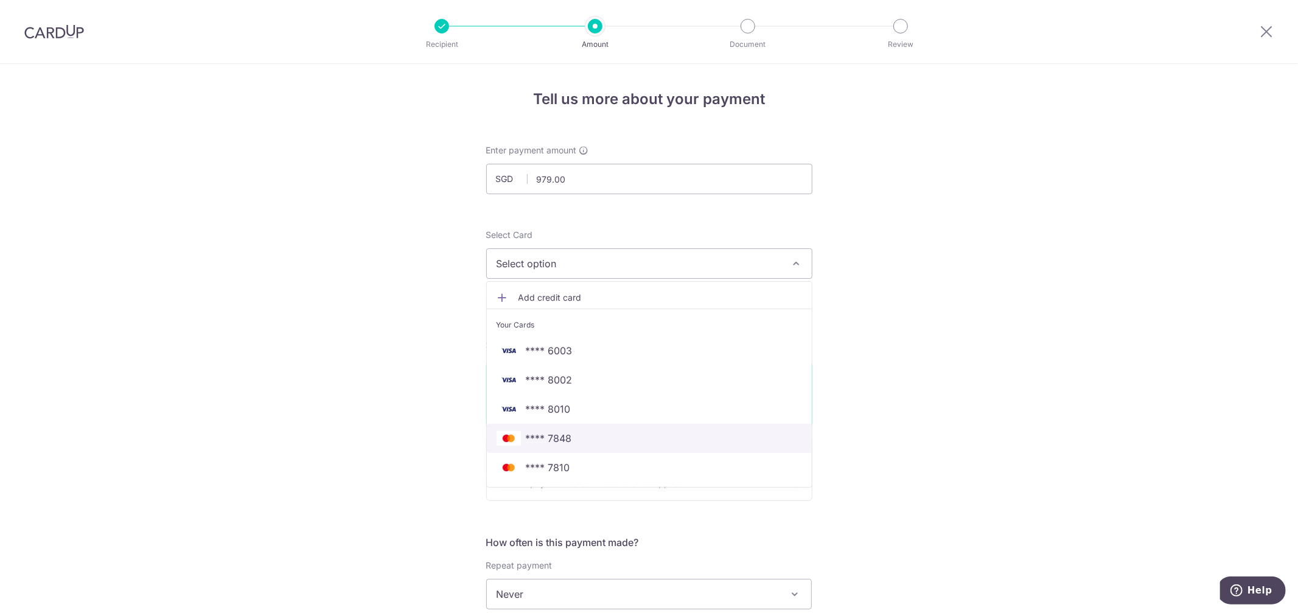
click at [558, 442] on span "**** 7848" at bounding box center [549, 438] width 46 height 15
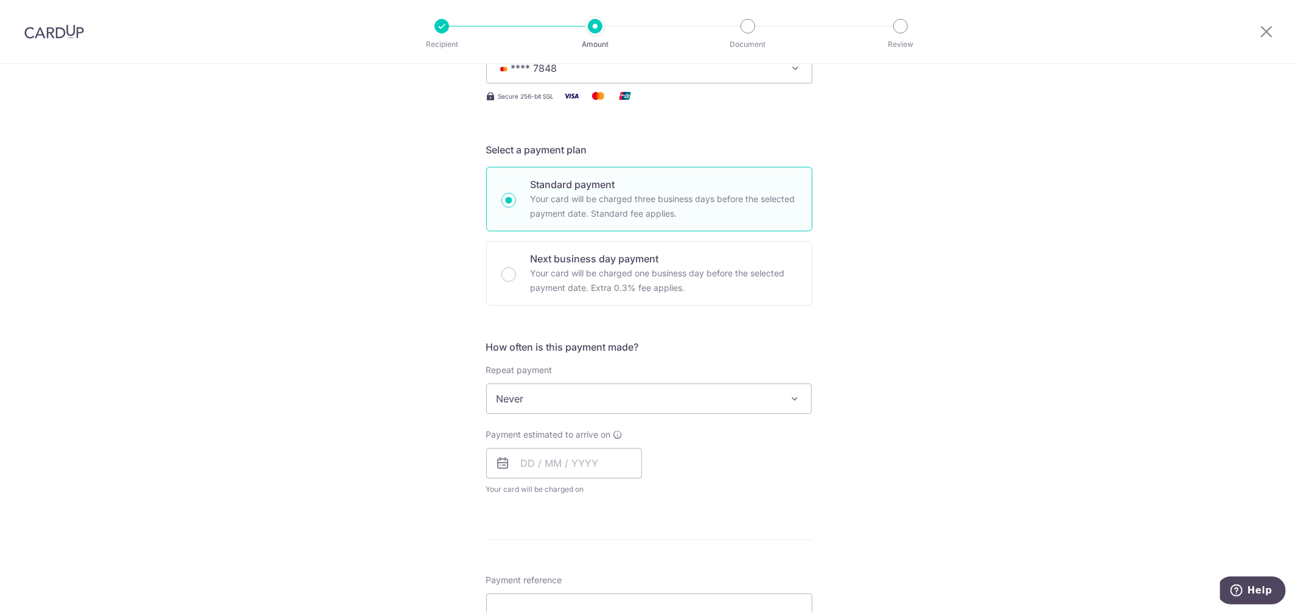
scroll to position [203, 0]
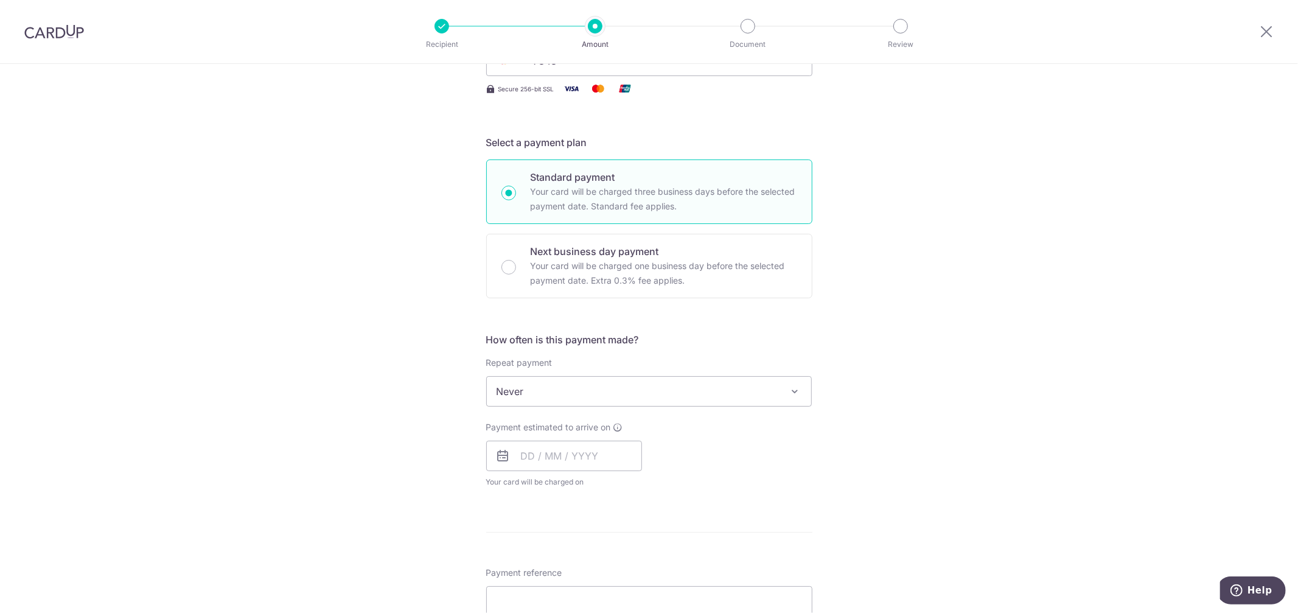
click at [533, 377] on span "Never" at bounding box center [649, 391] width 325 height 29
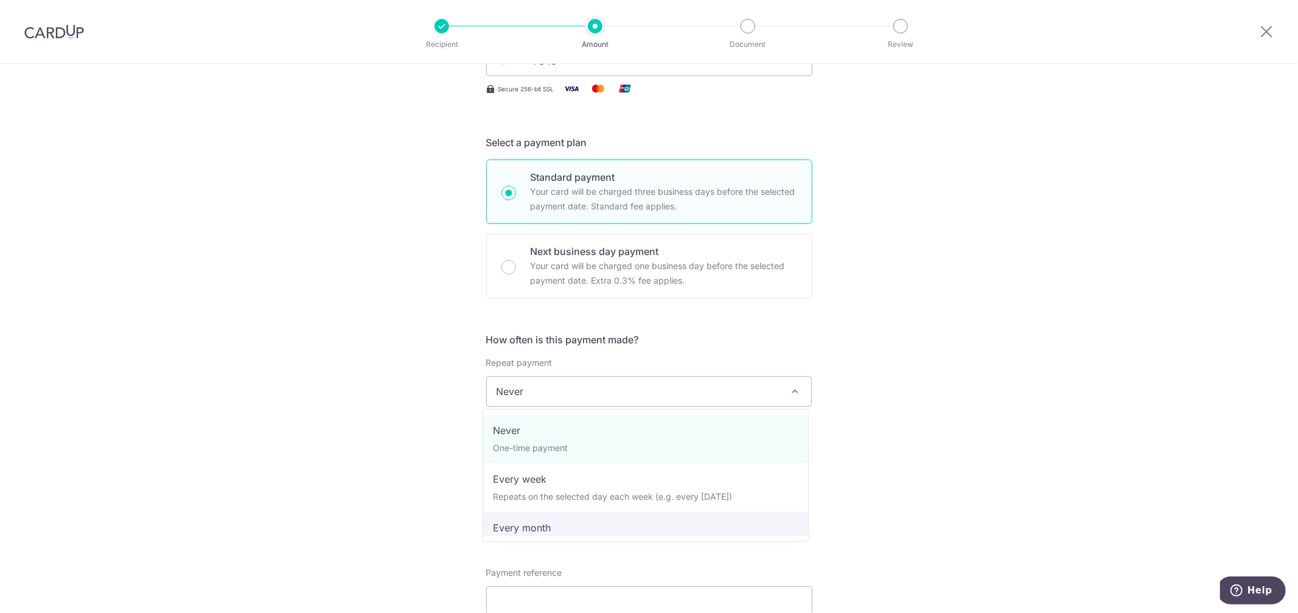
select select "3"
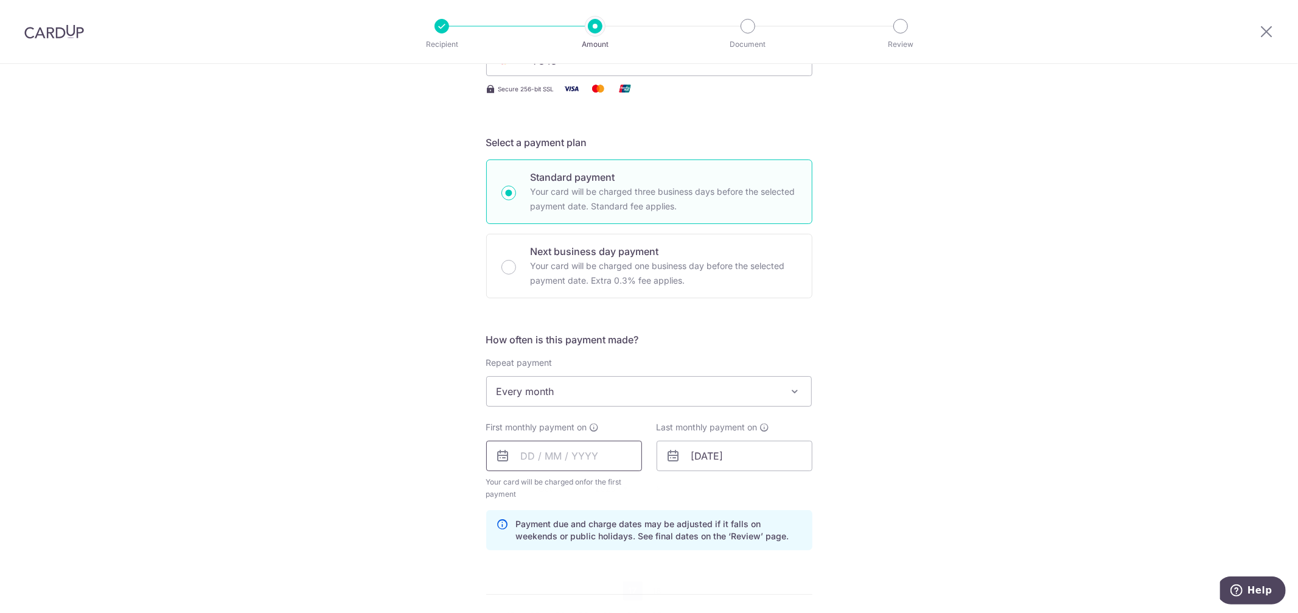
click at [530, 463] on input "text" at bounding box center [564, 456] width 156 height 30
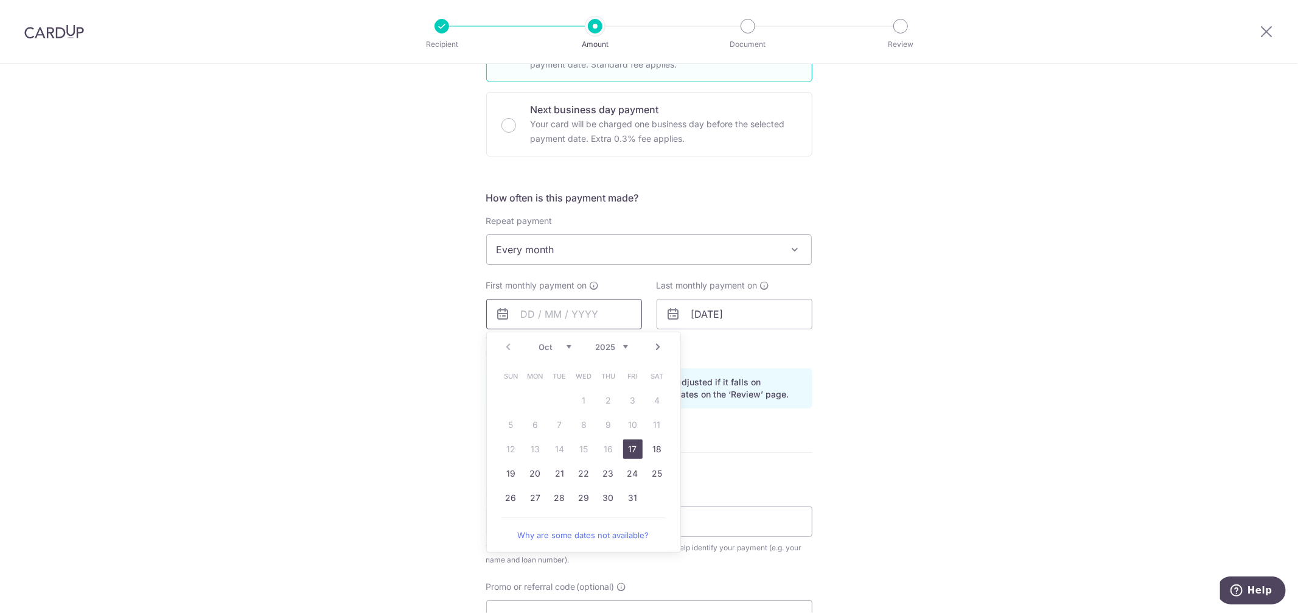
scroll to position [405, 0]
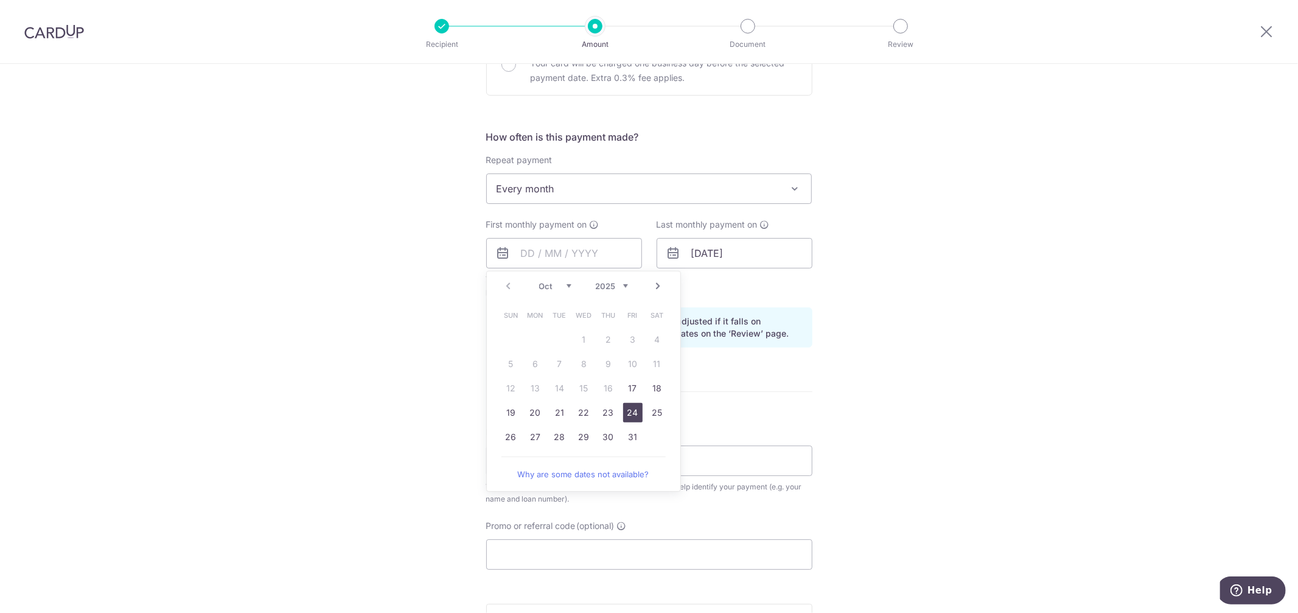
click at [636, 415] on link "24" at bounding box center [632, 412] width 19 height 19
type input "[DATE]"
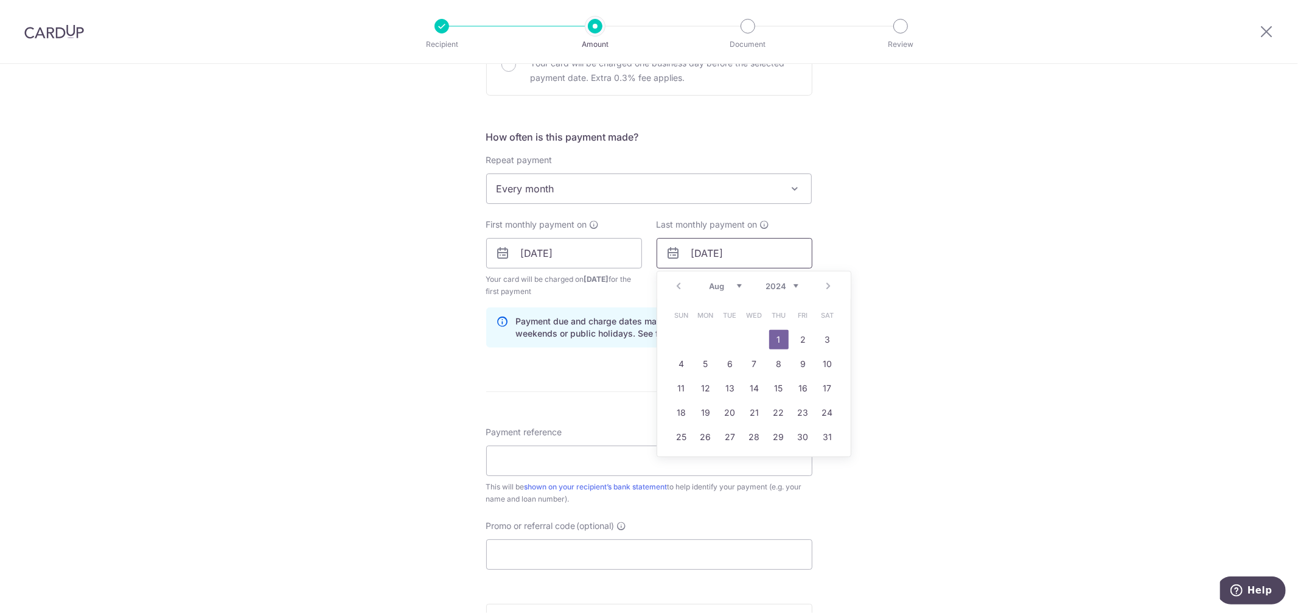
drag, startPoint x: 747, startPoint y: 248, endPoint x: 743, endPoint y: 289, distance: 40.9
click at [731, 250] on input "01/08/2052" at bounding box center [735, 253] width 156 height 30
type input "01/08/2028"
click at [922, 354] on div "Tell us more about your payment Enter payment amount SGD 979.00 979.00 Select C…" at bounding box center [649, 239] width 1298 height 1163
click at [500, 449] on input "Payment reference" at bounding box center [649, 461] width 326 height 30
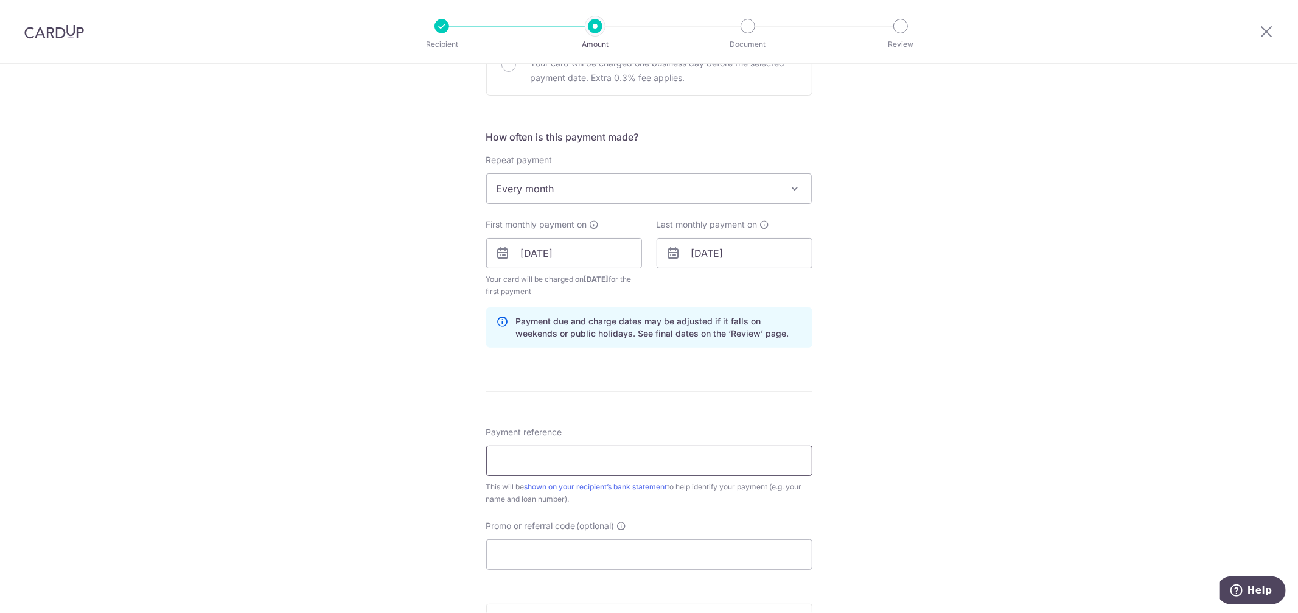
type input "03006904718"
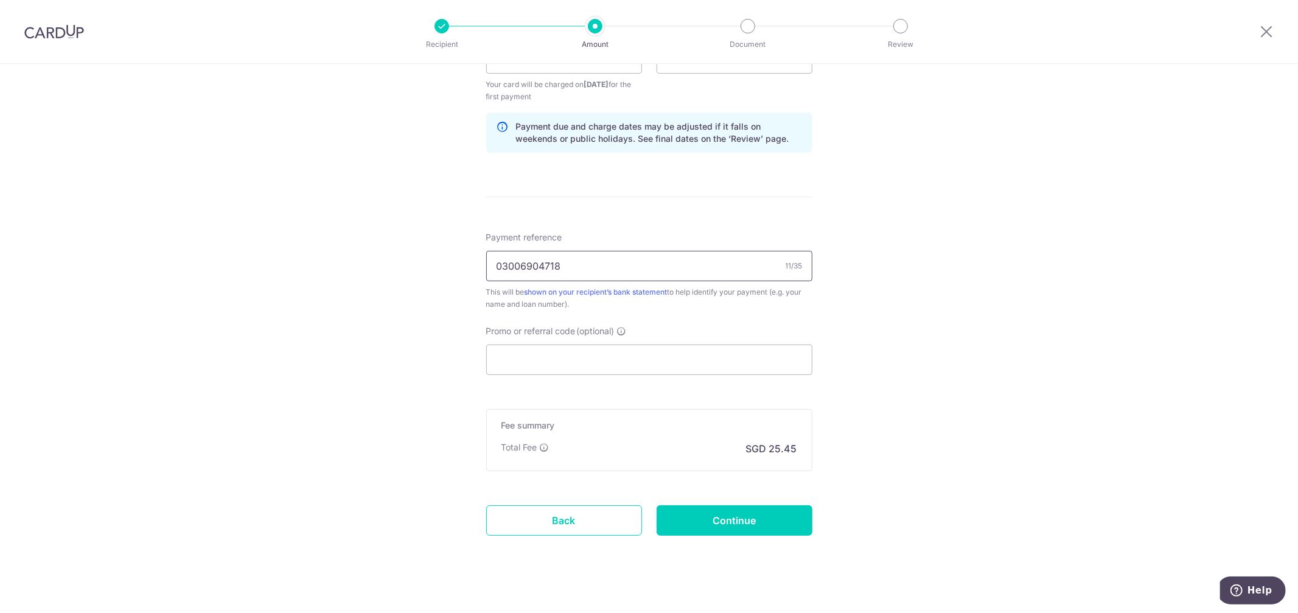
scroll to position [609, 0]
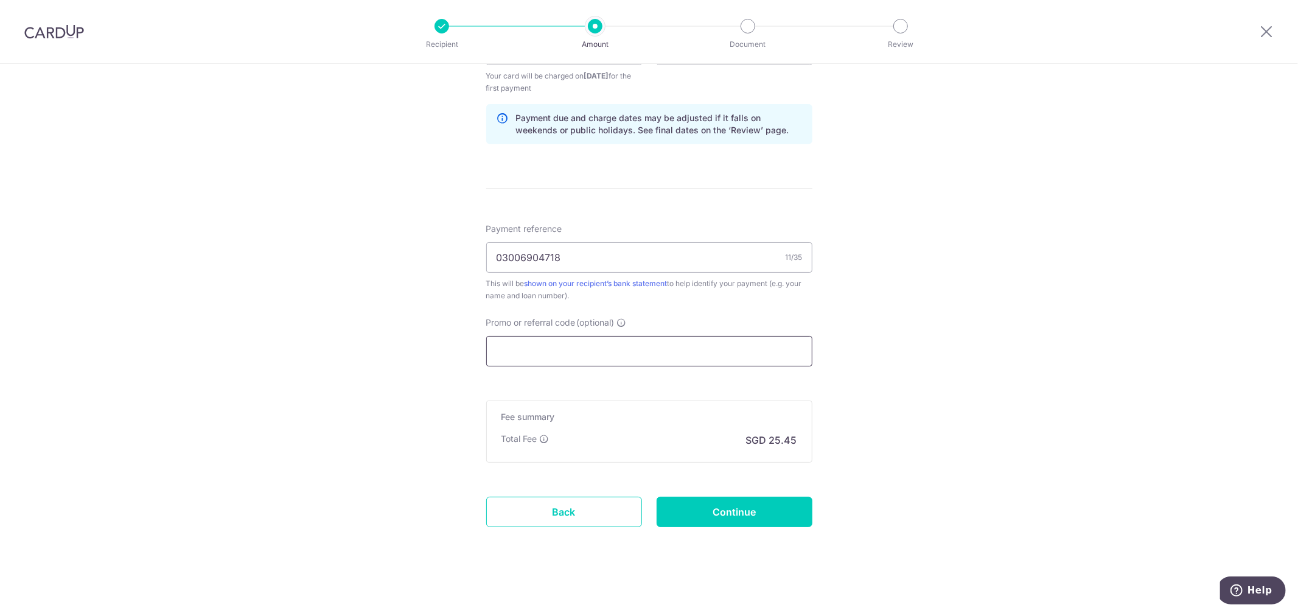
click at [534, 360] on input "Promo or referral code (optional)" at bounding box center [649, 351] width 326 height 30
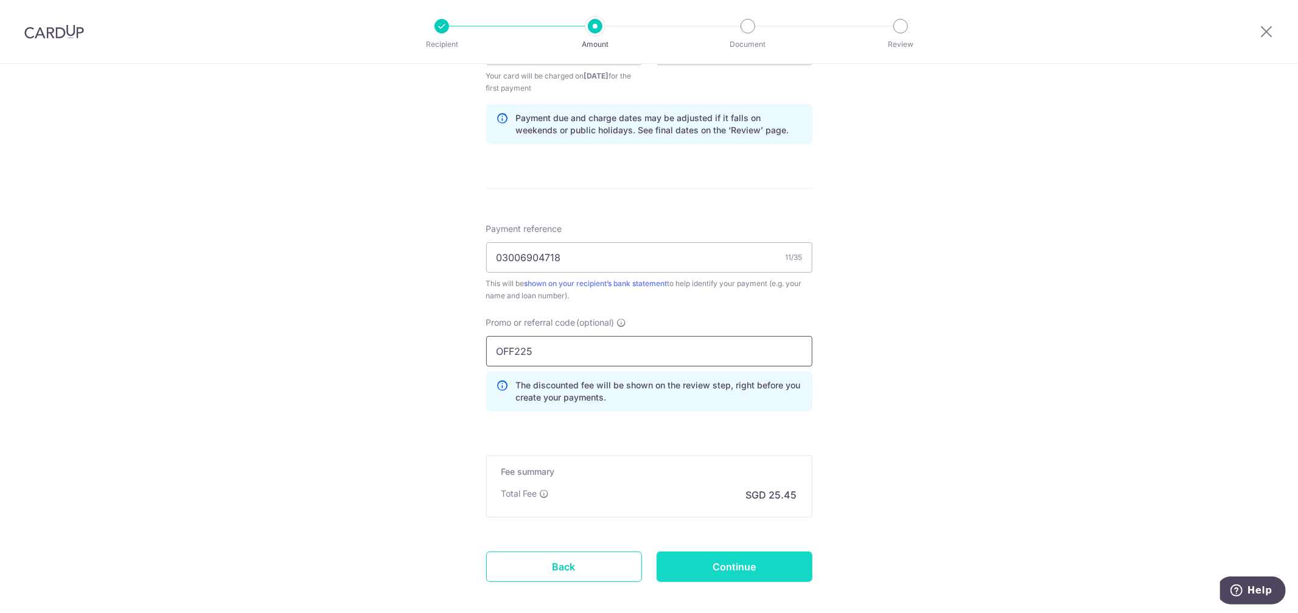
type input "OFF225"
click at [746, 562] on input "Continue" at bounding box center [735, 567] width 156 height 30
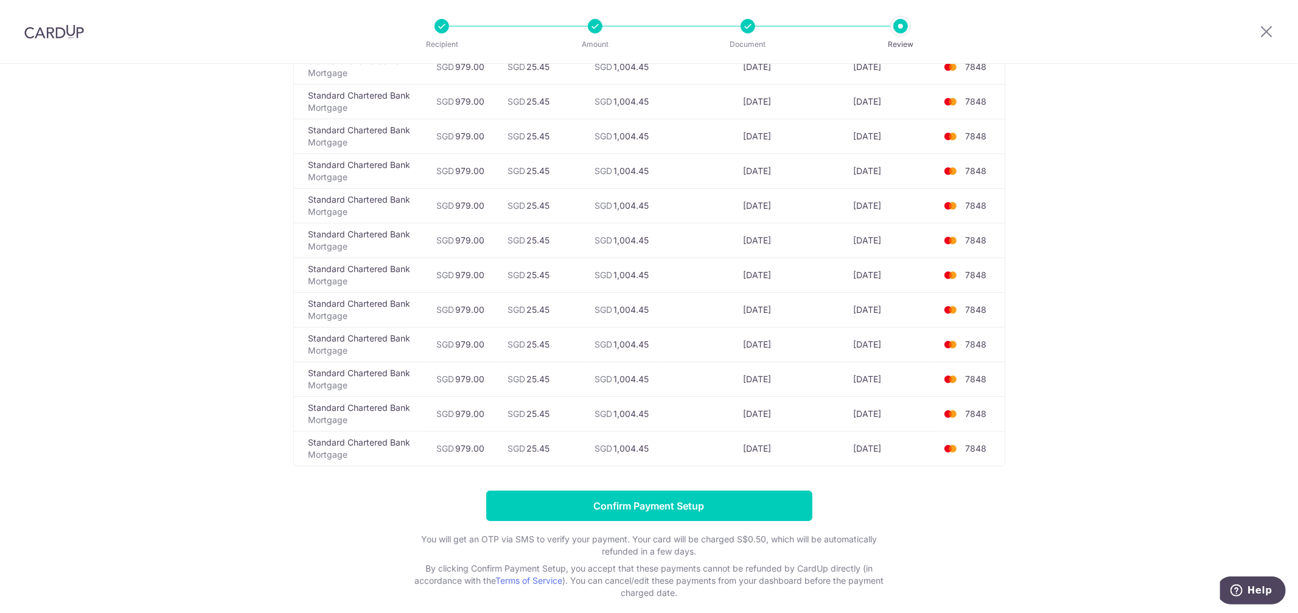
scroll to position [947, 0]
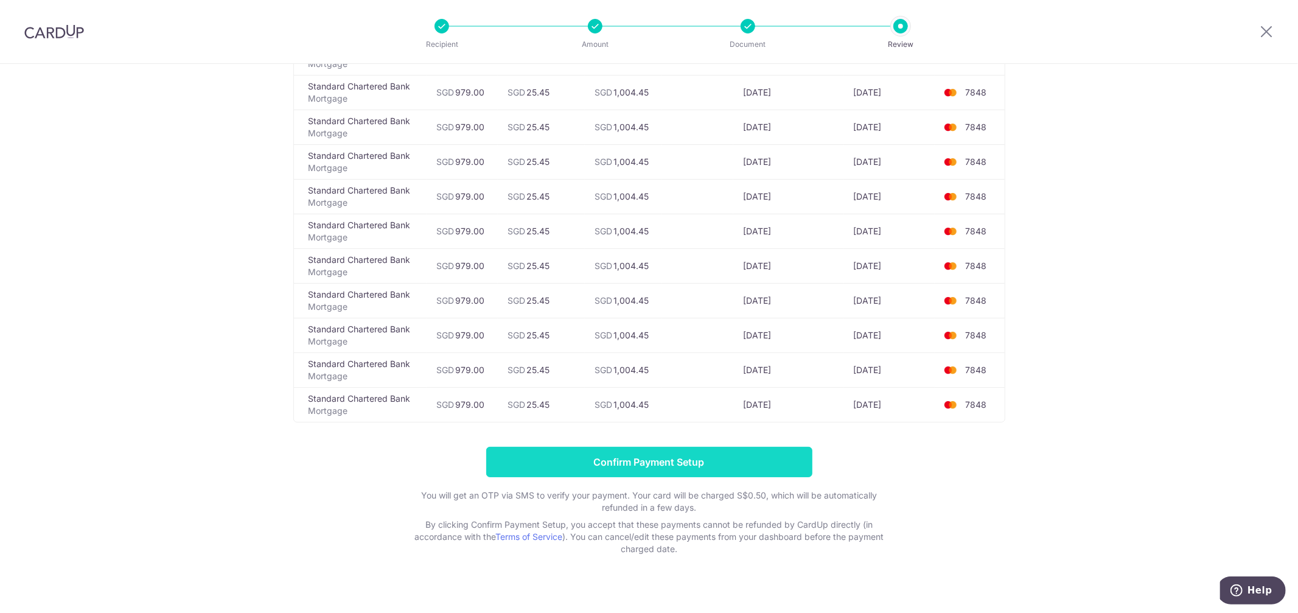
click at [727, 464] on input "Confirm Payment Setup" at bounding box center [649, 462] width 326 height 30
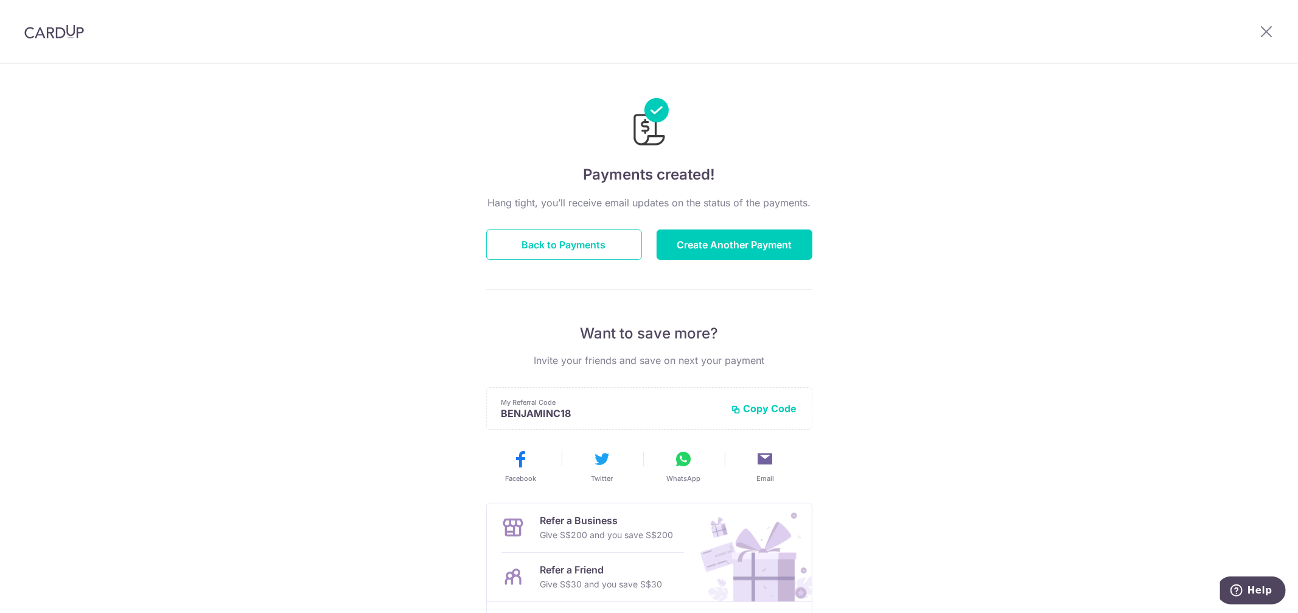
click at [572, 262] on div "Hang tight, you’ll receive email updates on the status of the payments. Back to…" at bounding box center [649, 425] width 326 height 461
click at [570, 244] on button "Back to Payments" at bounding box center [564, 244] width 156 height 30
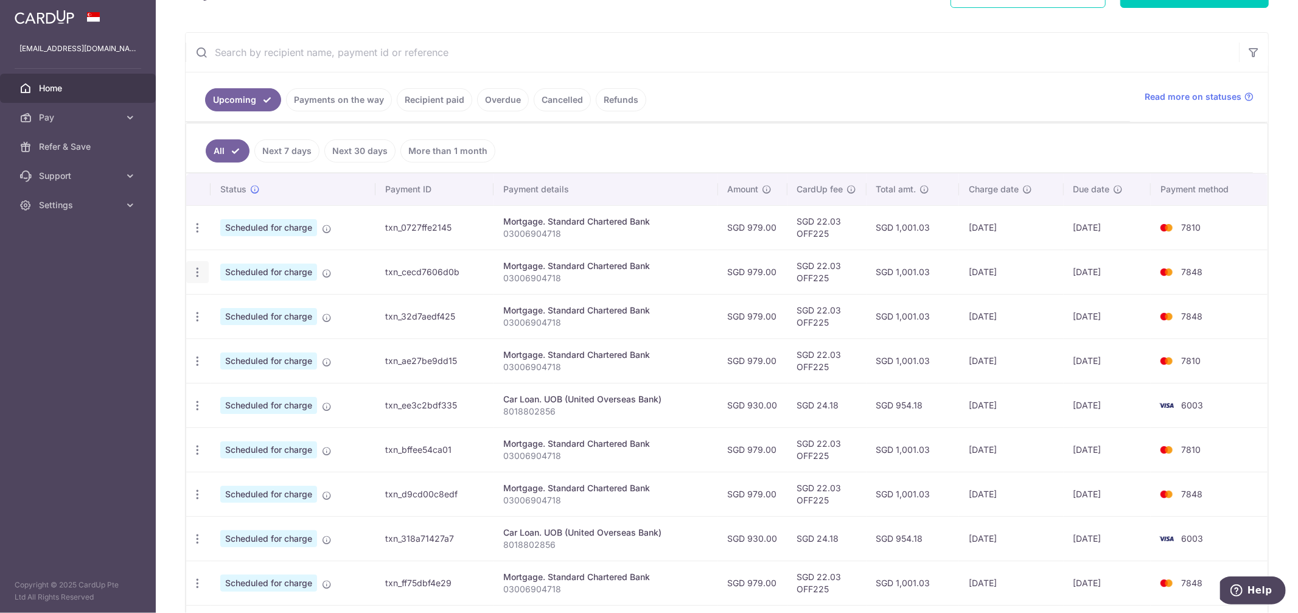
click at [195, 272] on icon "button" at bounding box center [197, 272] width 13 height 13
click at [268, 308] on span "Update payment" at bounding box center [262, 305] width 83 height 15
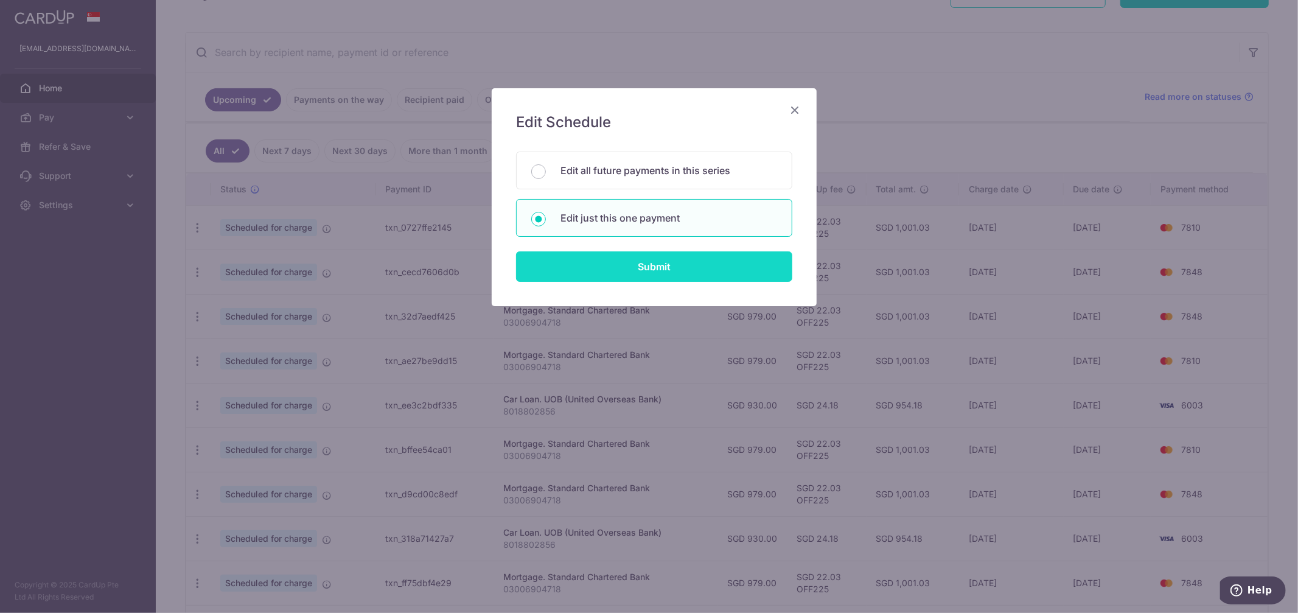
click at [687, 262] on input "Submit" at bounding box center [654, 266] width 276 height 30
radio input "true"
type input "979.00"
type input "[DATE]"
type input "03006904718"
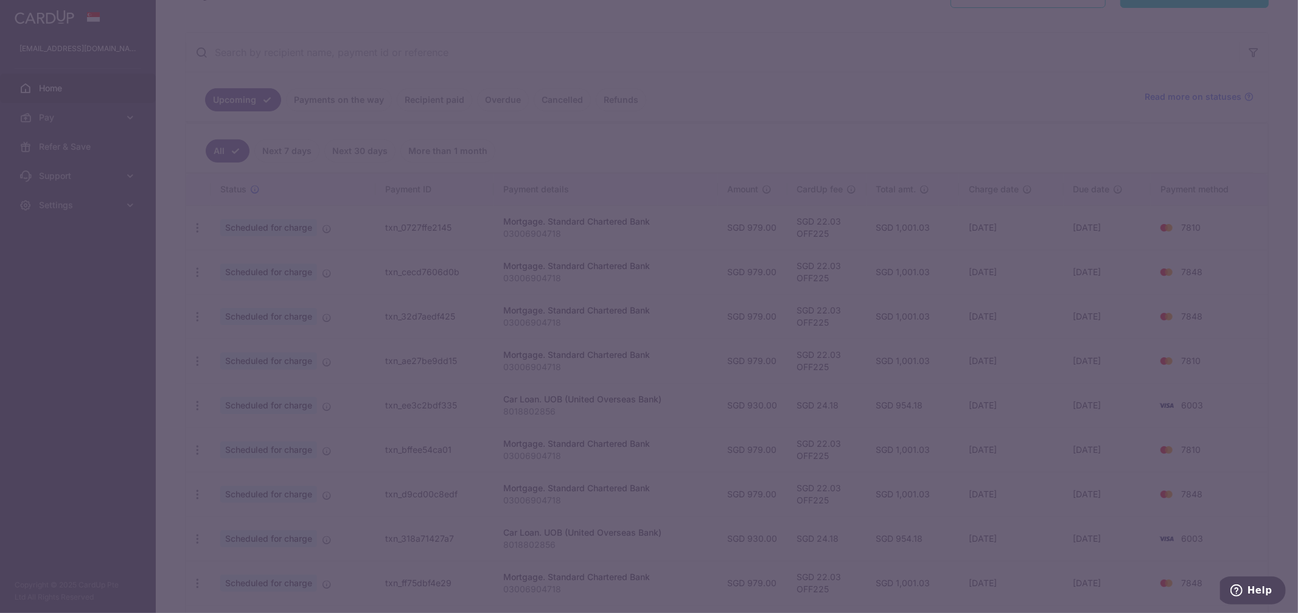
type input "OFF225"
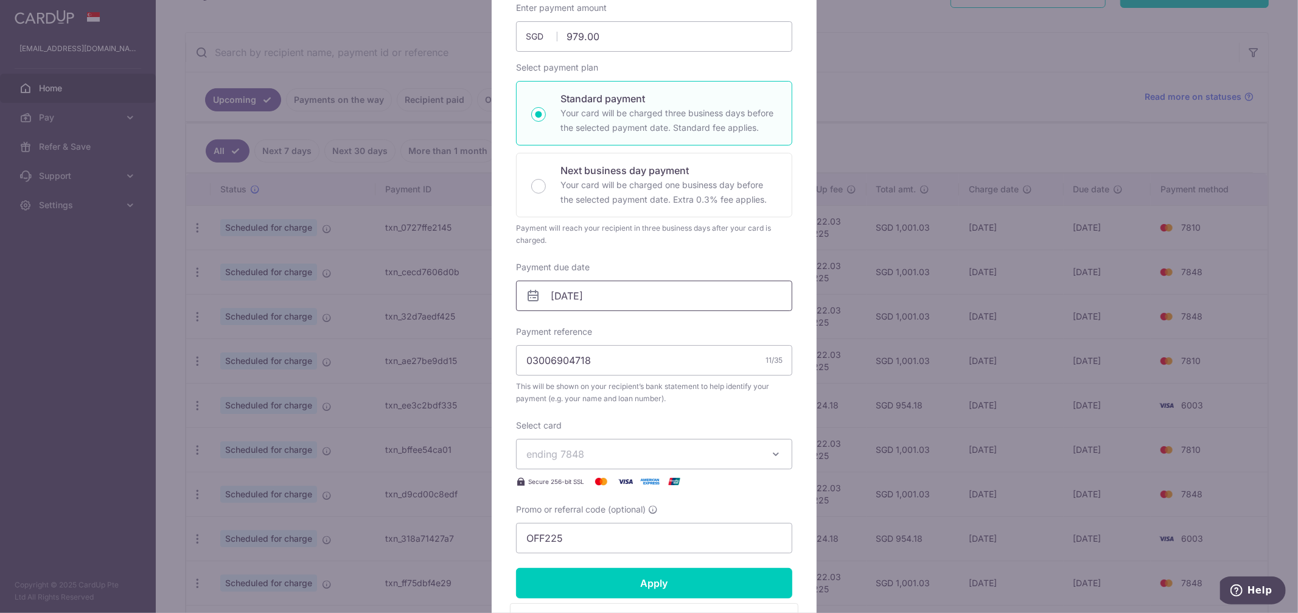
scroll to position [203, 0]
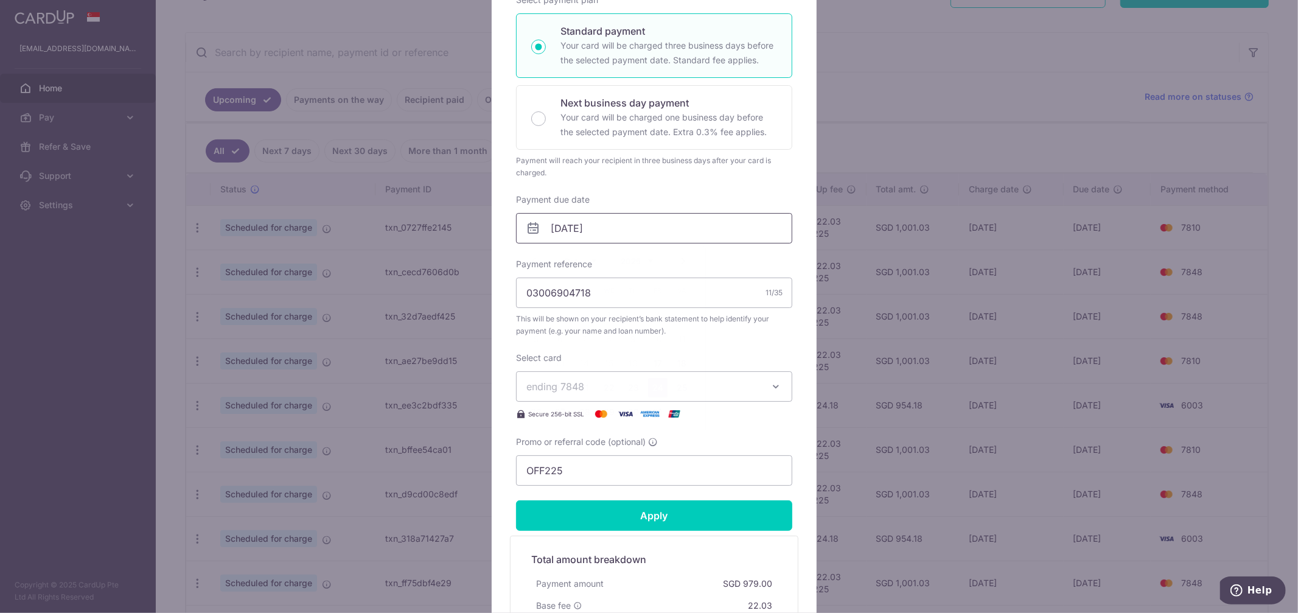
click at [613, 231] on input "[DATE]" at bounding box center [654, 228] width 276 height 30
click at [562, 414] on link "27" at bounding box center [560, 411] width 19 height 19
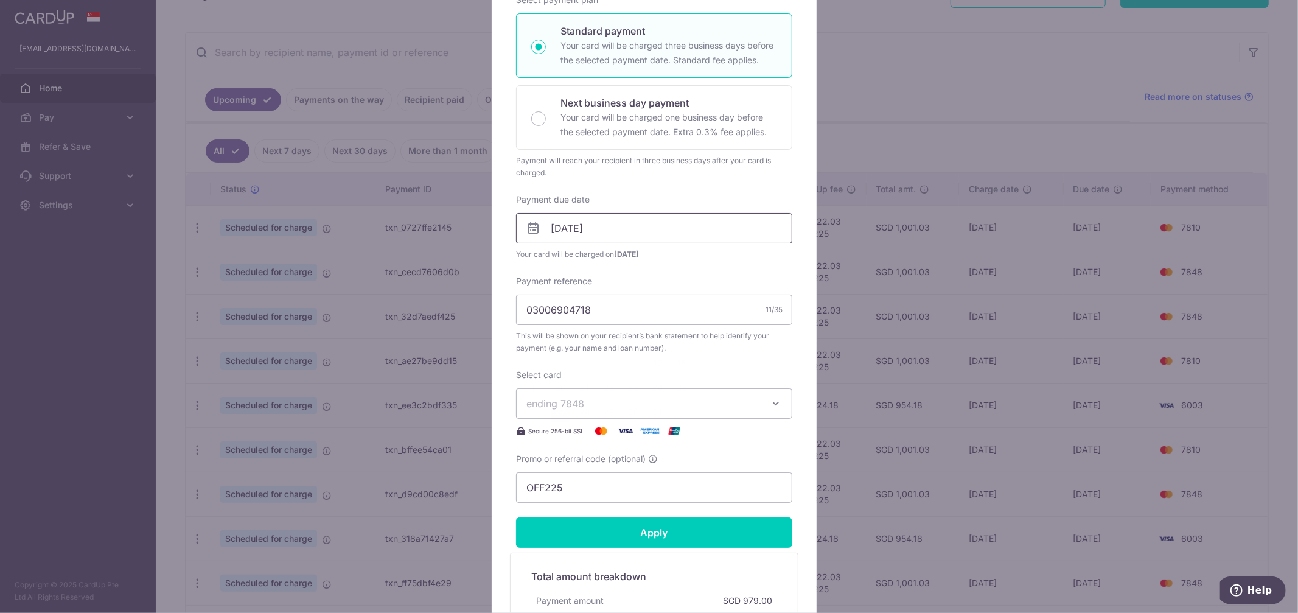
click at [606, 226] on input "[DATE]" at bounding box center [654, 228] width 276 height 30
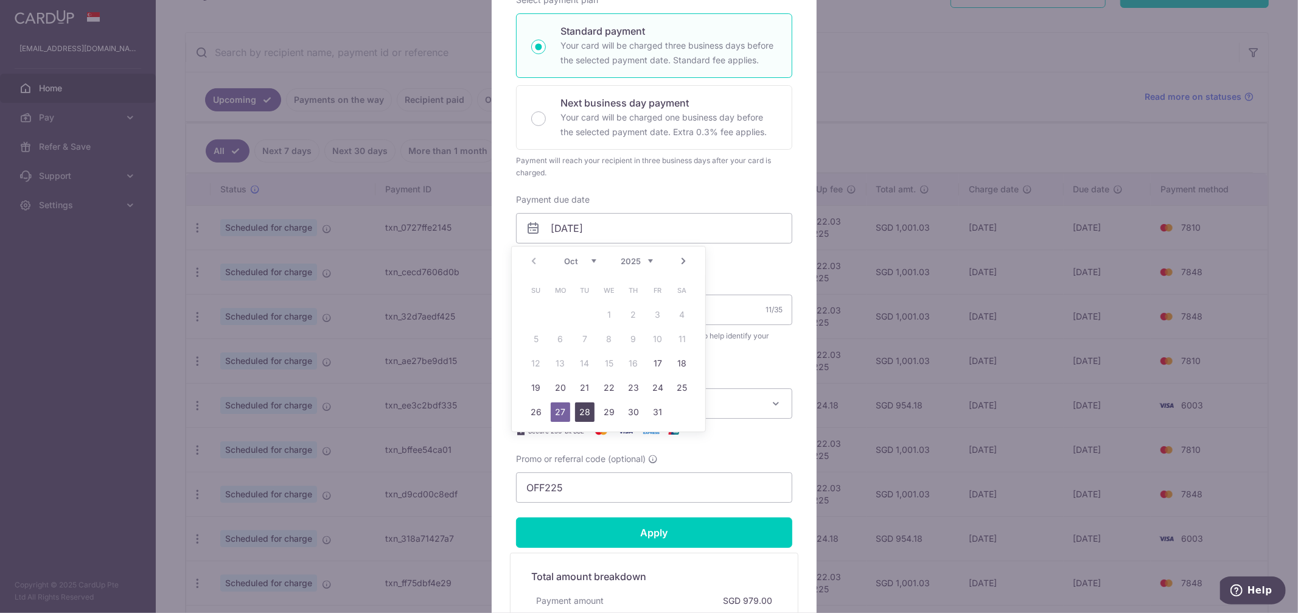
click at [586, 412] on link "28" at bounding box center [584, 411] width 19 height 19
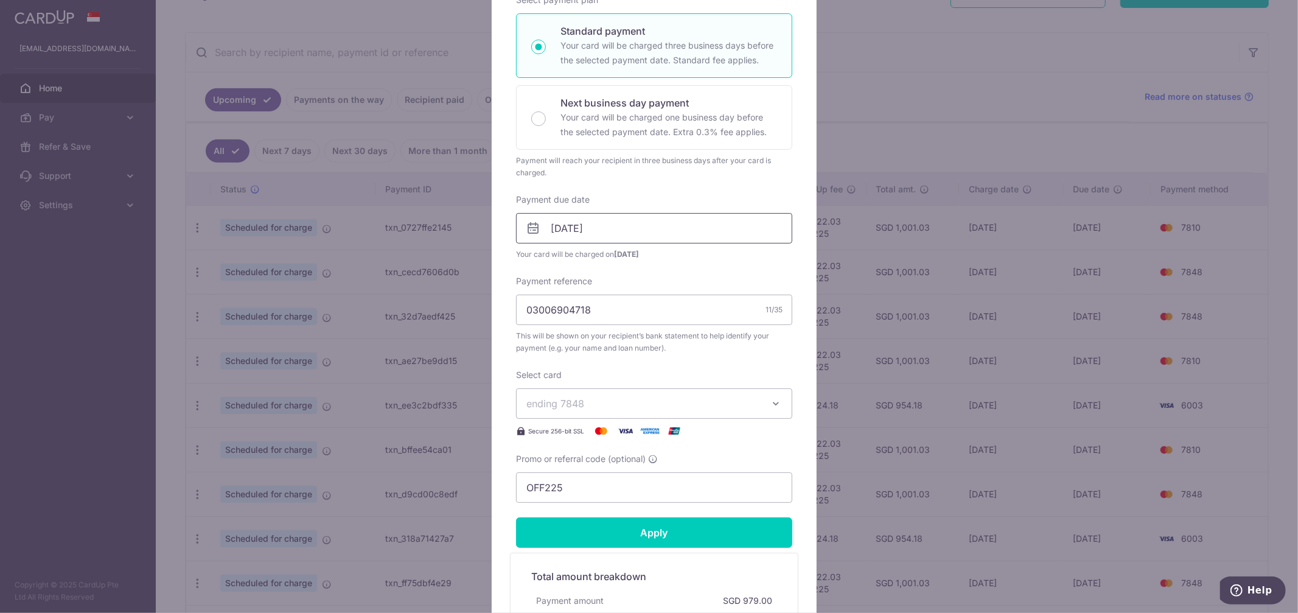
click at [597, 229] on input "[DATE]" at bounding box center [654, 228] width 276 height 30
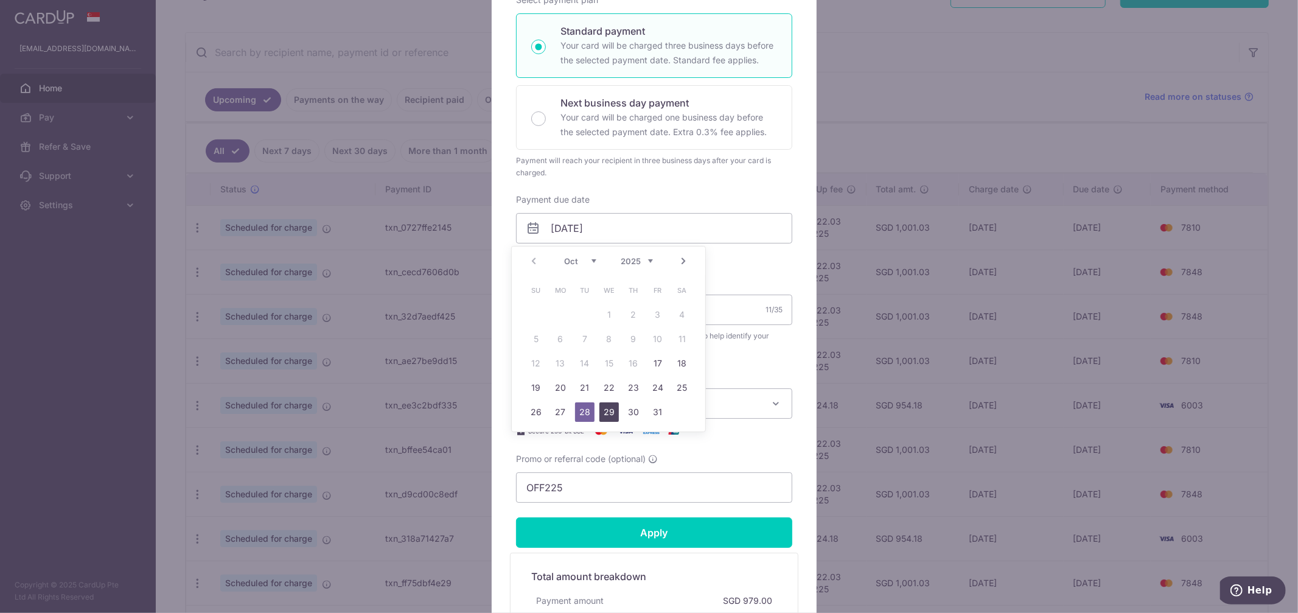
click at [606, 411] on link "29" at bounding box center [609, 411] width 19 height 19
type input "[DATE]"
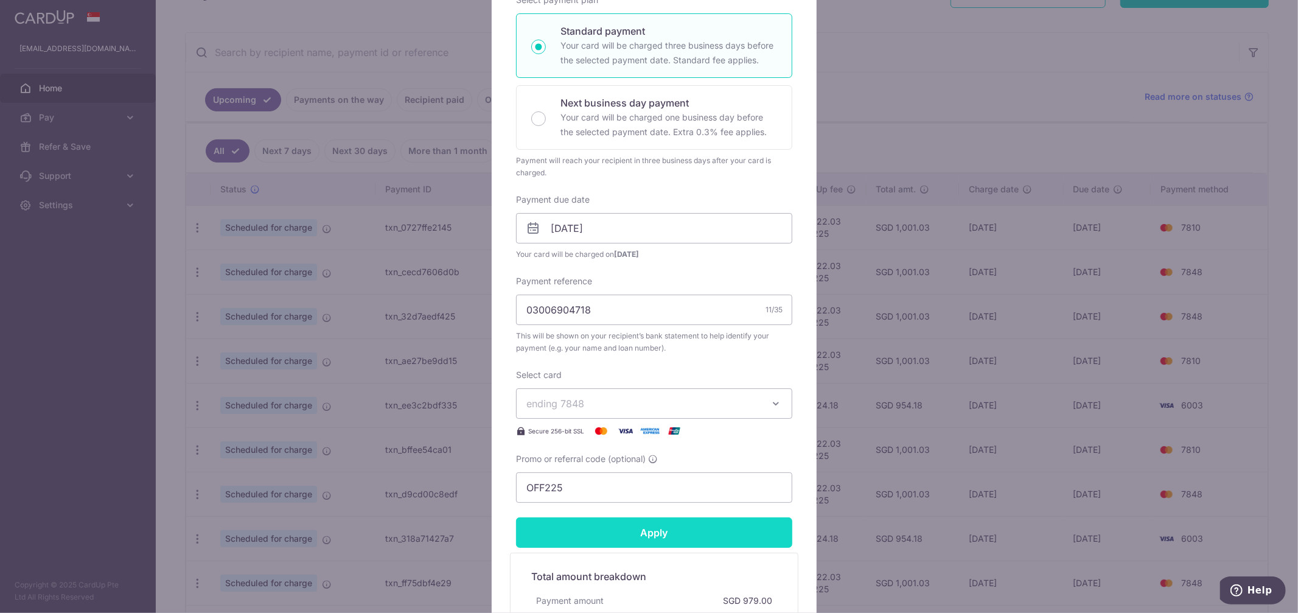
click at [654, 528] on input "Apply" at bounding box center [654, 532] width 276 height 30
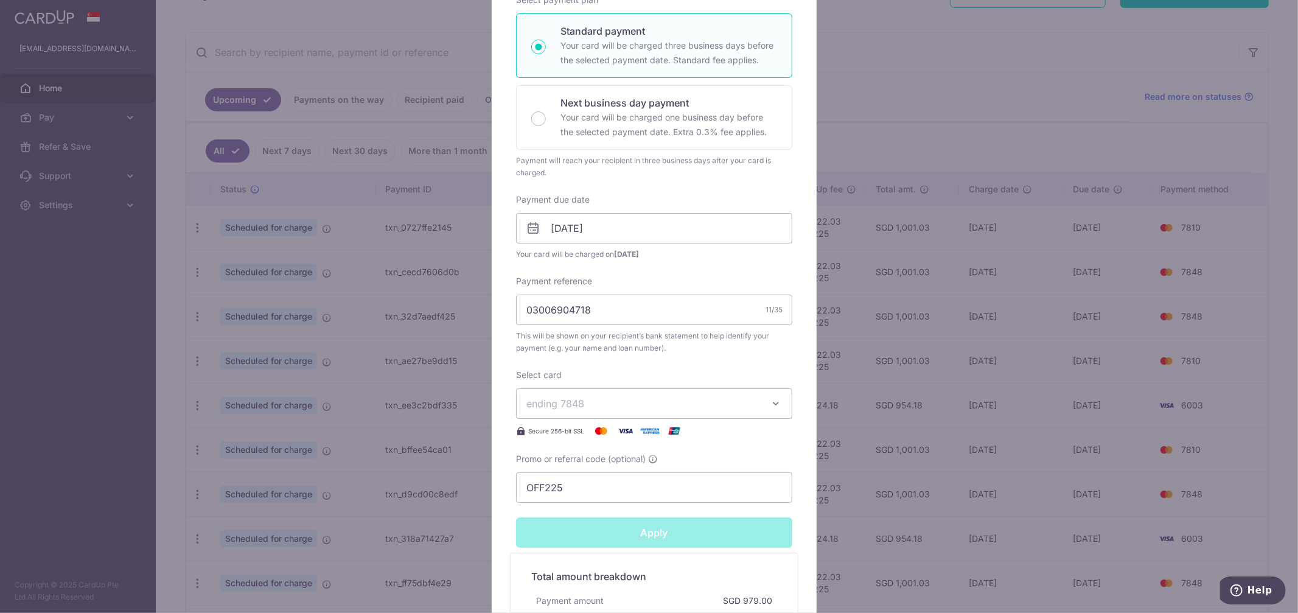
type input "Successfully Applied"
click at [1008, 146] on div "Edit payment By clicking apply, you will make changes to all payments to Standa…" at bounding box center [649, 306] width 1298 height 613
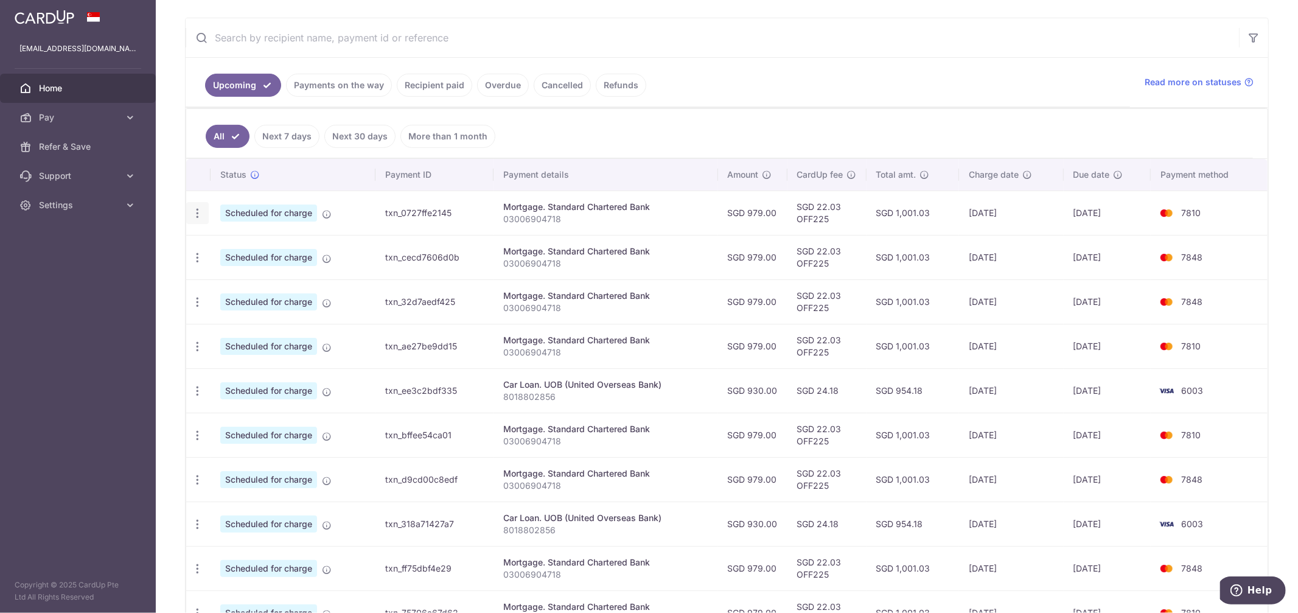
click at [193, 222] on div "Update payment Cancel payment" at bounding box center [197, 213] width 23 height 23
click at [191, 215] on icon "button" at bounding box center [197, 213] width 13 height 13
click at [239, 247] on span "Update payment" at bounding box center [262, 246] width 83 height 15
radio input "true"
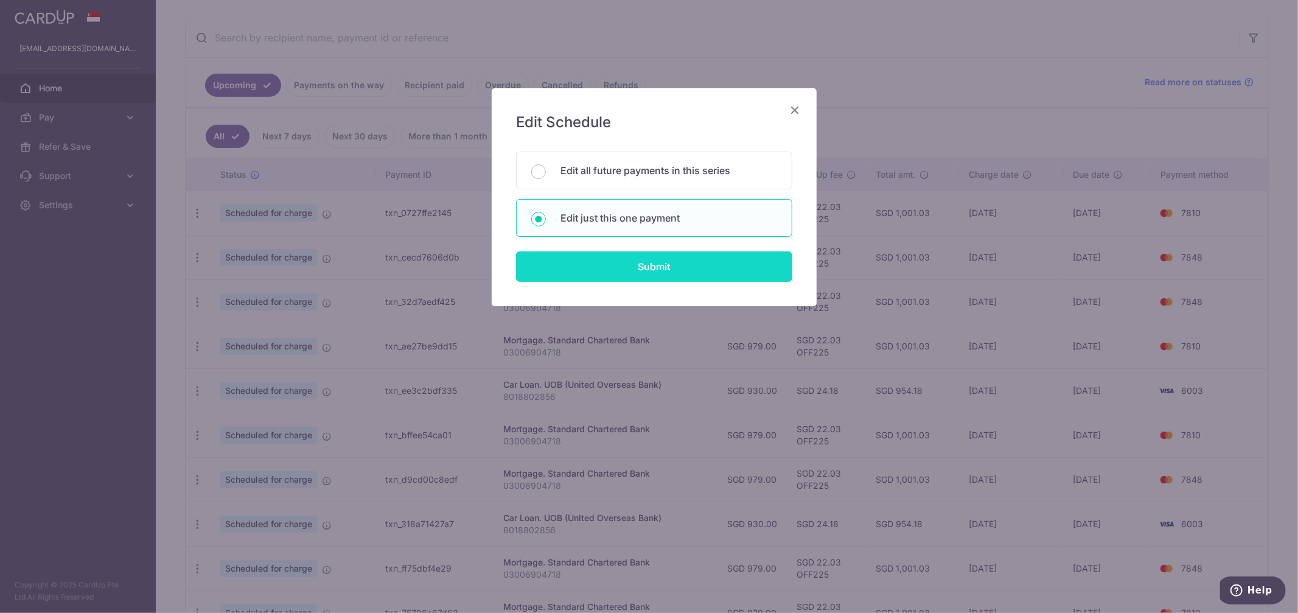
click at [615, 271] on input "Submit" at bounding box center [654, 266] width 276 height 30
radio input "true"
type input "979.00"
type input "[DATE]"
type input "03006904718"
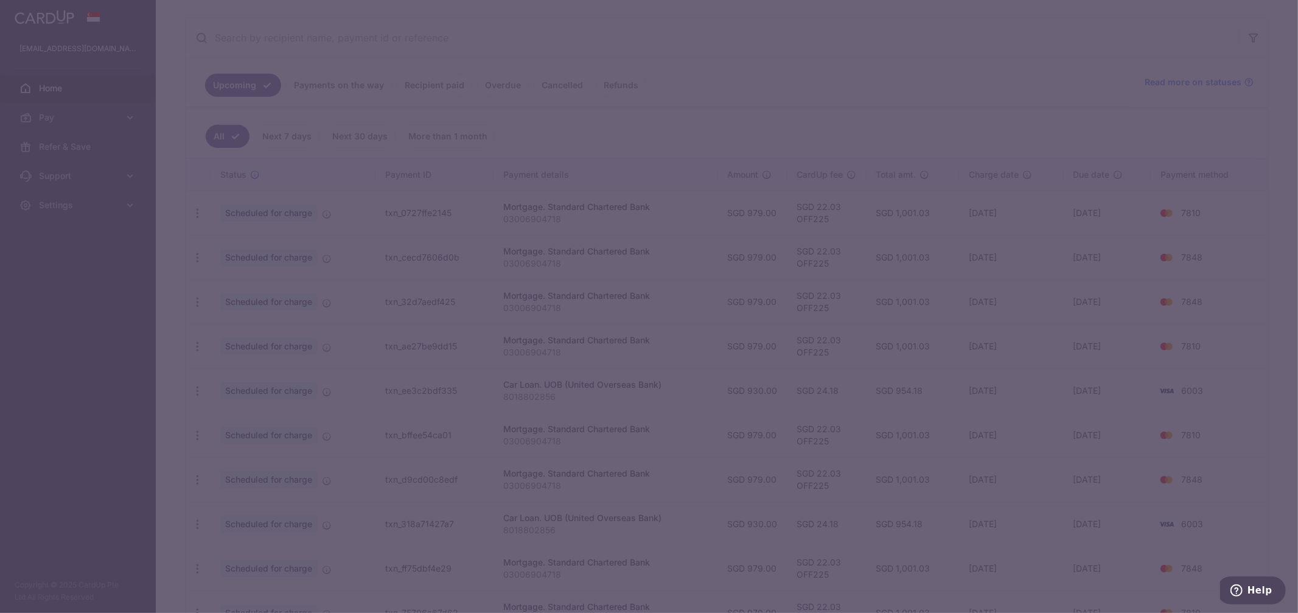
type input "OFF225"
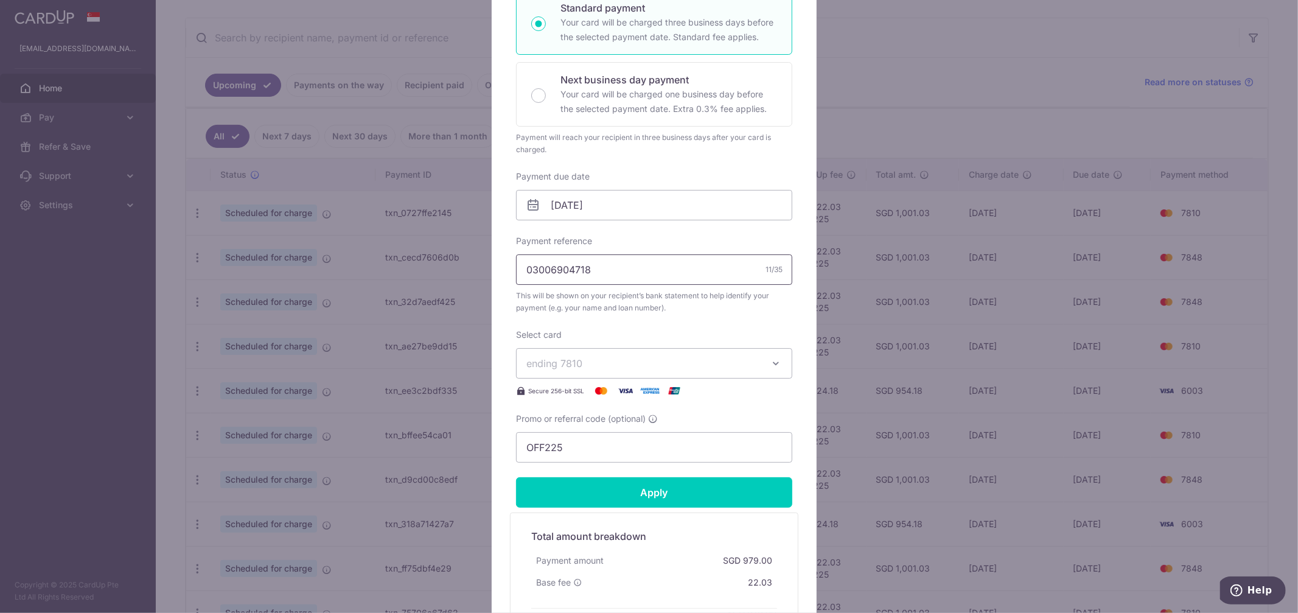
scroll to position [270, 0]
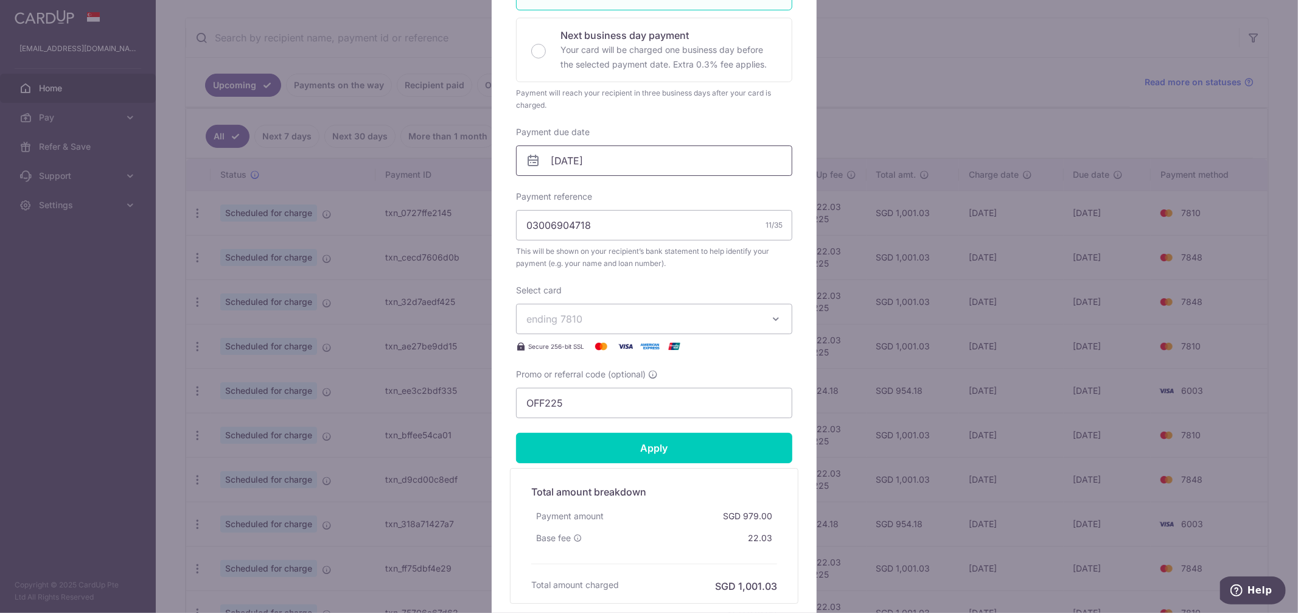
click at [608, 161] on input "[DATE]" at bounding box center [654, 160] width 276 height 30
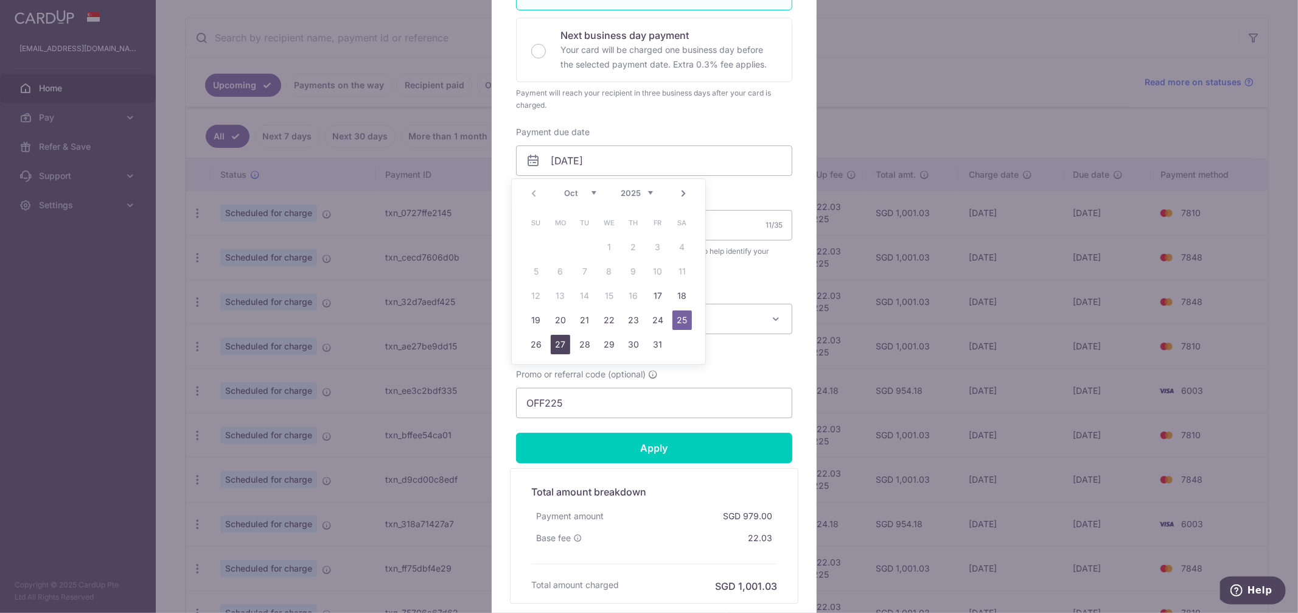
click at [564, 342] on link "27" at bounding box center [560, 344] width 19 height 19
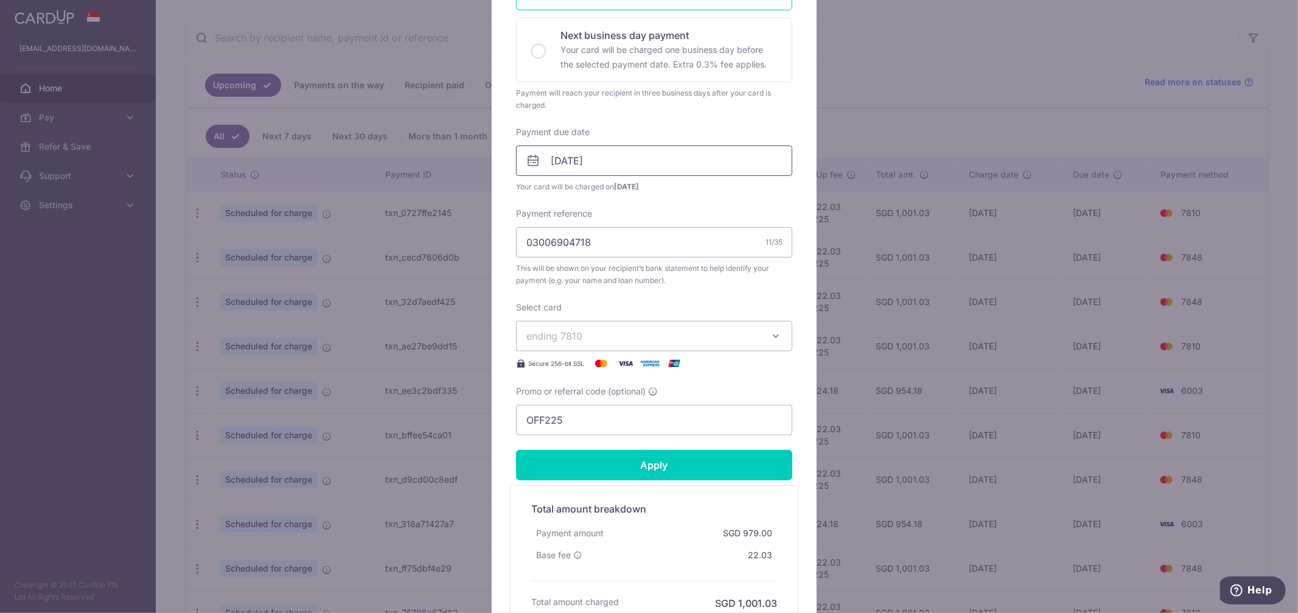
click at [600, 166] on input "[DATE]" at bounding box center [654, 160] width 276 height 30
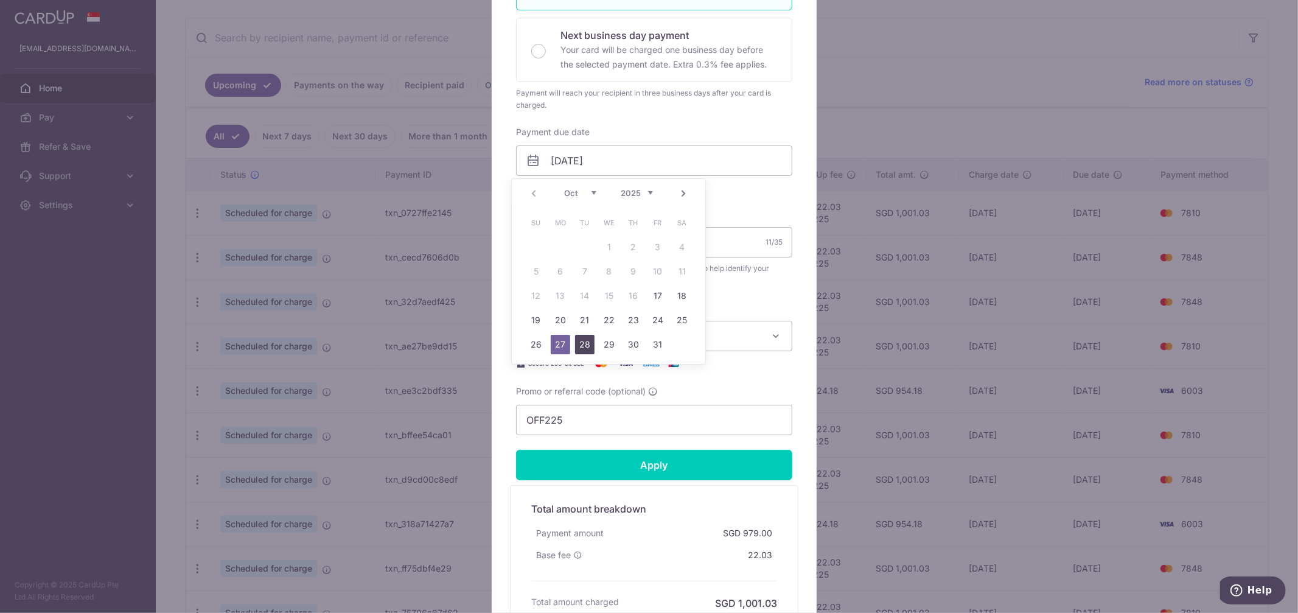
click at [581, 345] on link "28" at bounding box center [584, 344] width 19 height 19
click at [607, 156] on input "[DATE]" at bounding box center [654, 160] width 276 height 30
click at [609, 346] on link "29" at bounding box center [609, 344] width 19 height 19
type input "[DATE]"
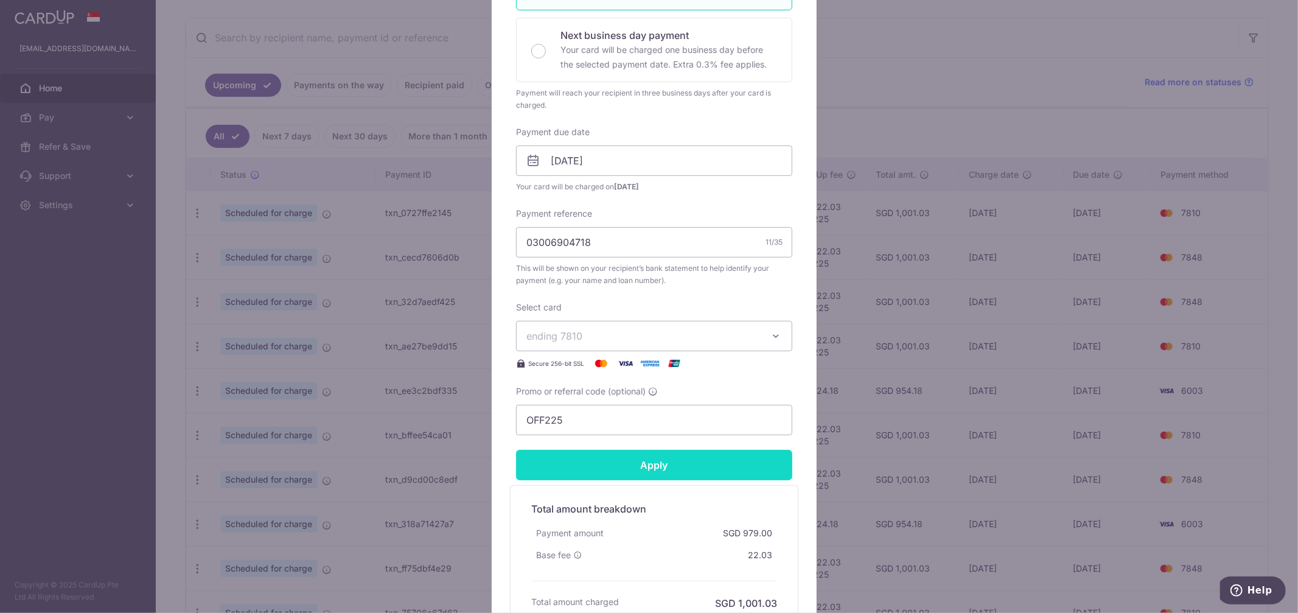
click at [630, 468] on input "Apply" at bounding box center [654, 465] width 276 height 30
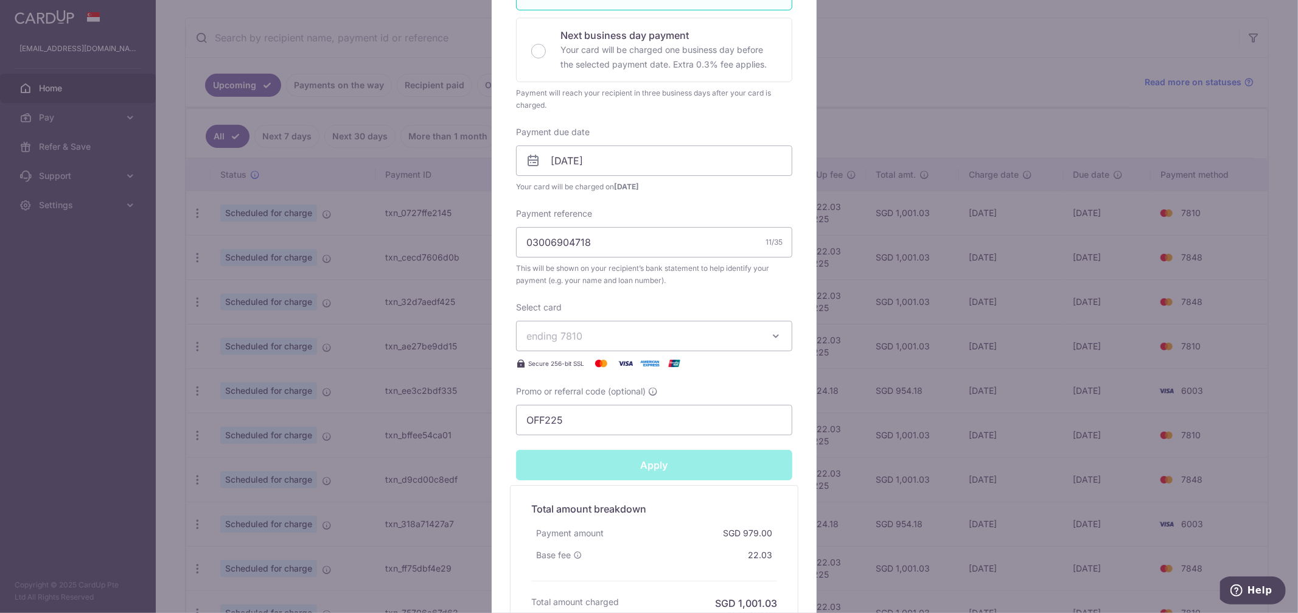
type input "Successfully Applied"
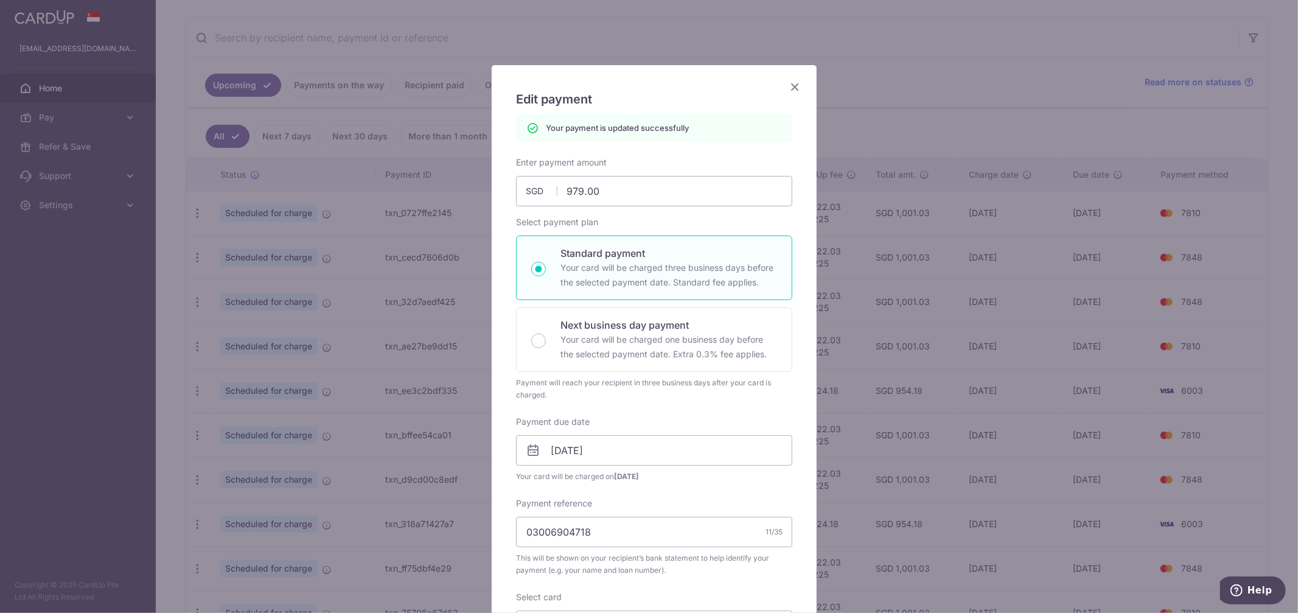
scroll to position [0, 0]
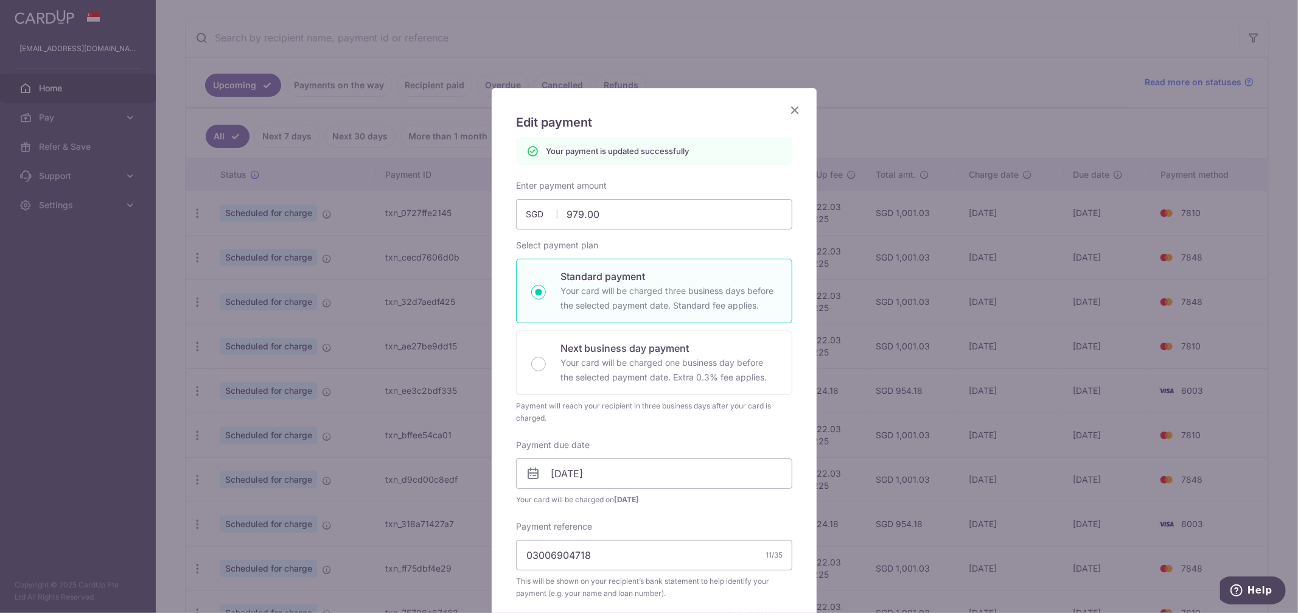
click at [1039, 26] on div "Edit payment By clicking apply, you will make changes to all payments to Standa…" at bounding box center [649, 306] width 1298 height 613
